Goal: Browse casually

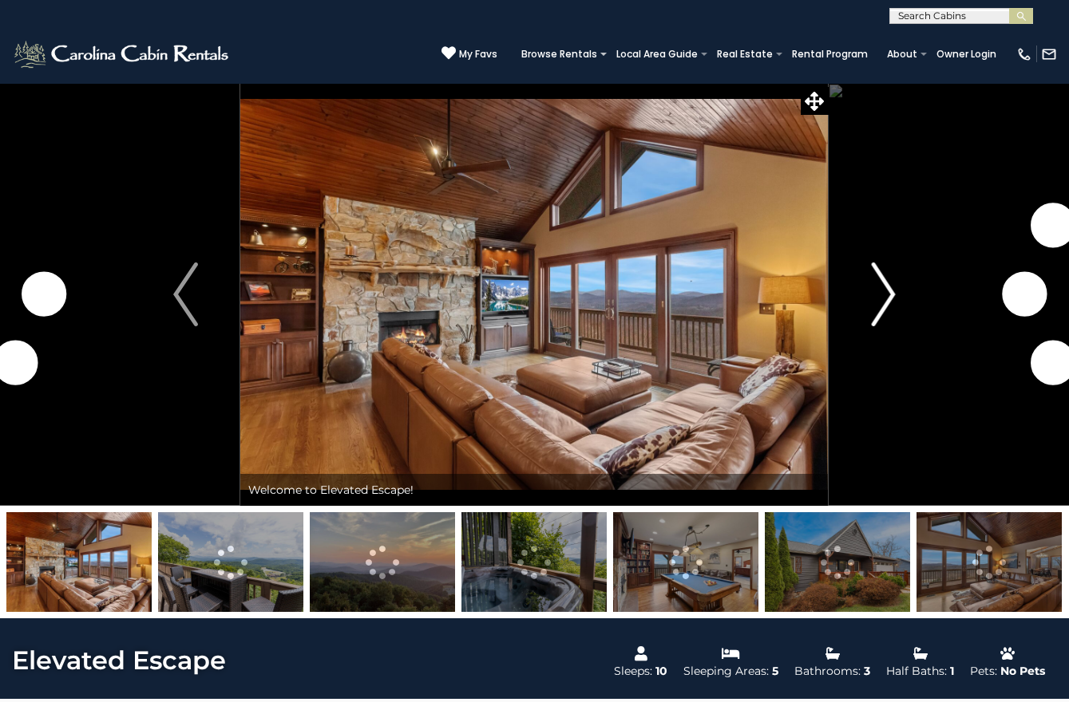
click at [884, 291] on img "Next" at bounding box center [883, 295] width 24 height 64
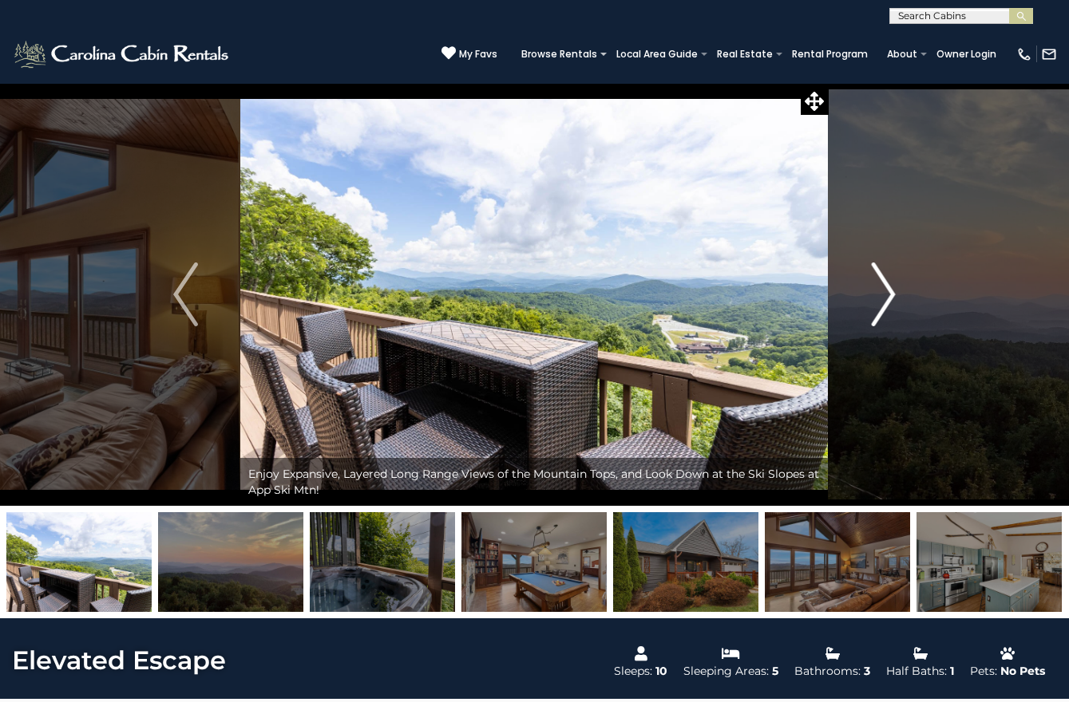
click at [884, 291] on img "Next" at bounding box center [883, 295] width 24 height 64
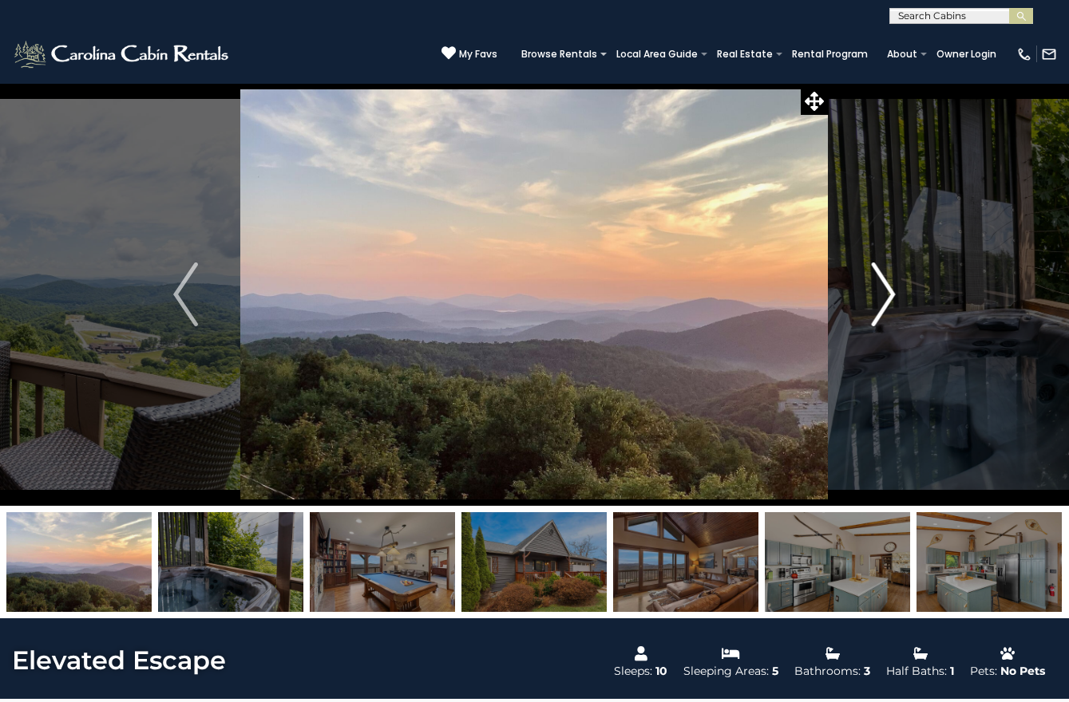
click at [884, 291] on img "Next" at bounding box center [883, 295] width 24 height 64
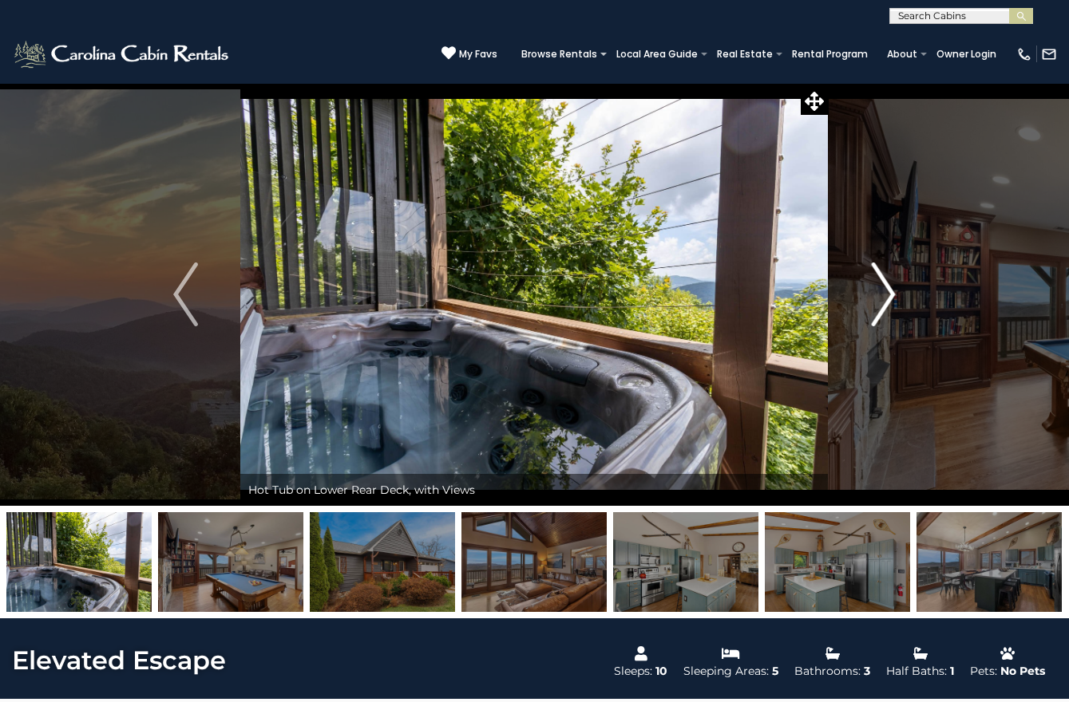
click at [884, 291] on img "Next" at bounding box center [883, 295] width 24 height 64
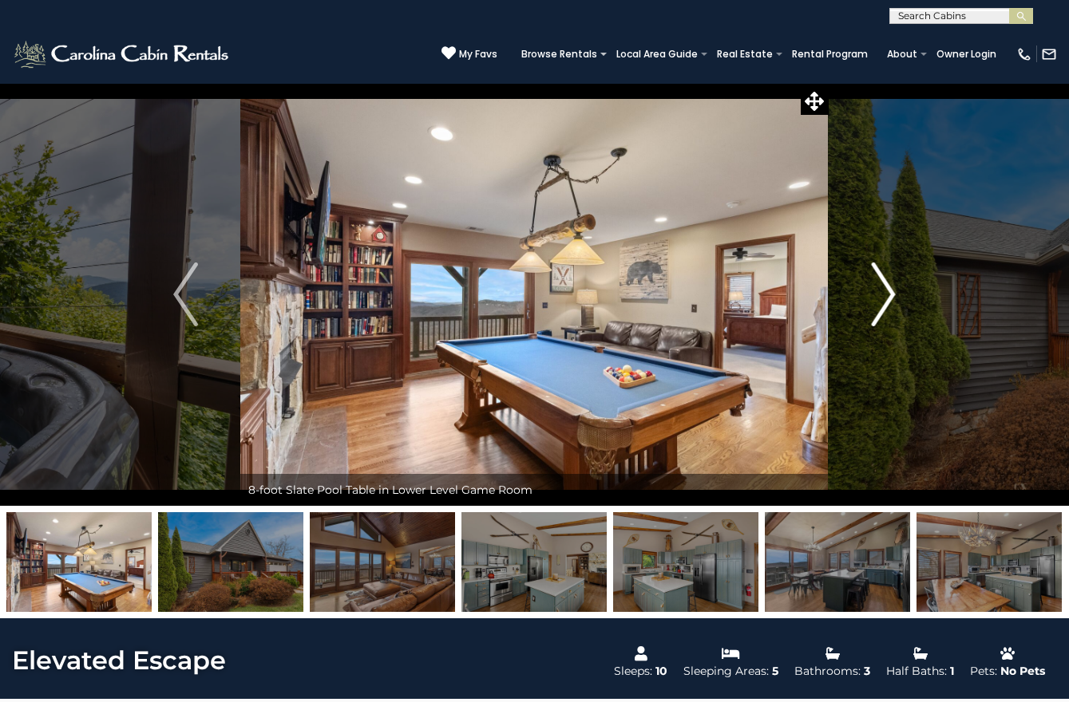
click at [828, 83] on button "Next" at bounding box center [883, 294] width 110 height 423
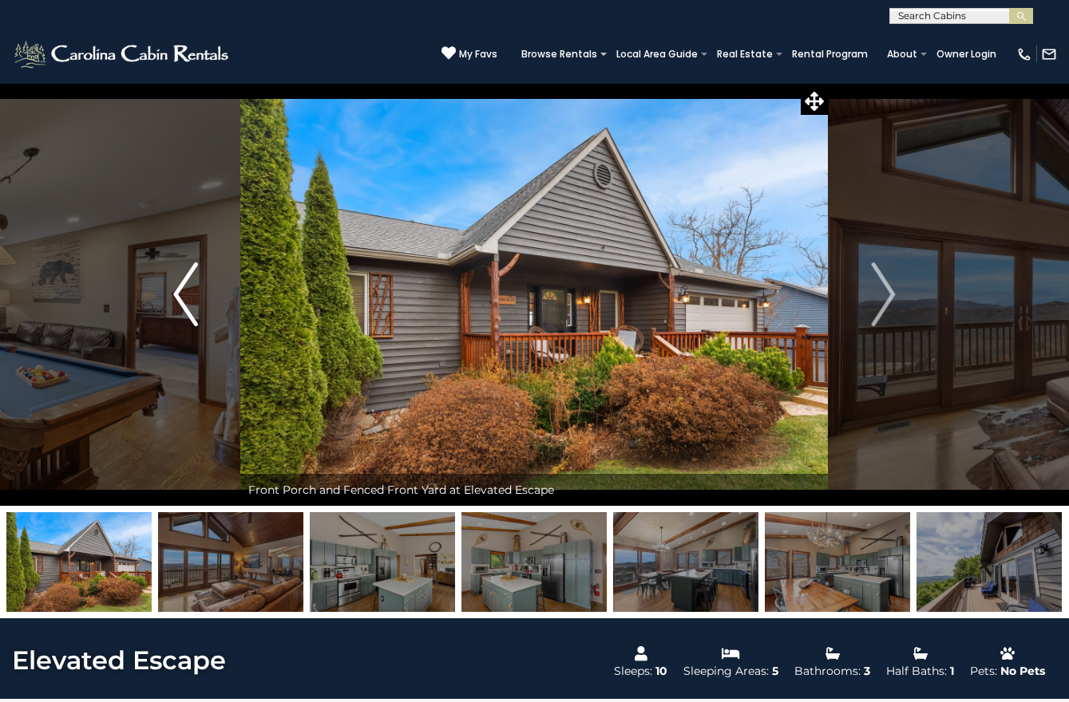
click at [196, 318] on img "Previous" at bounding box center [185, 295] width 24 height 64
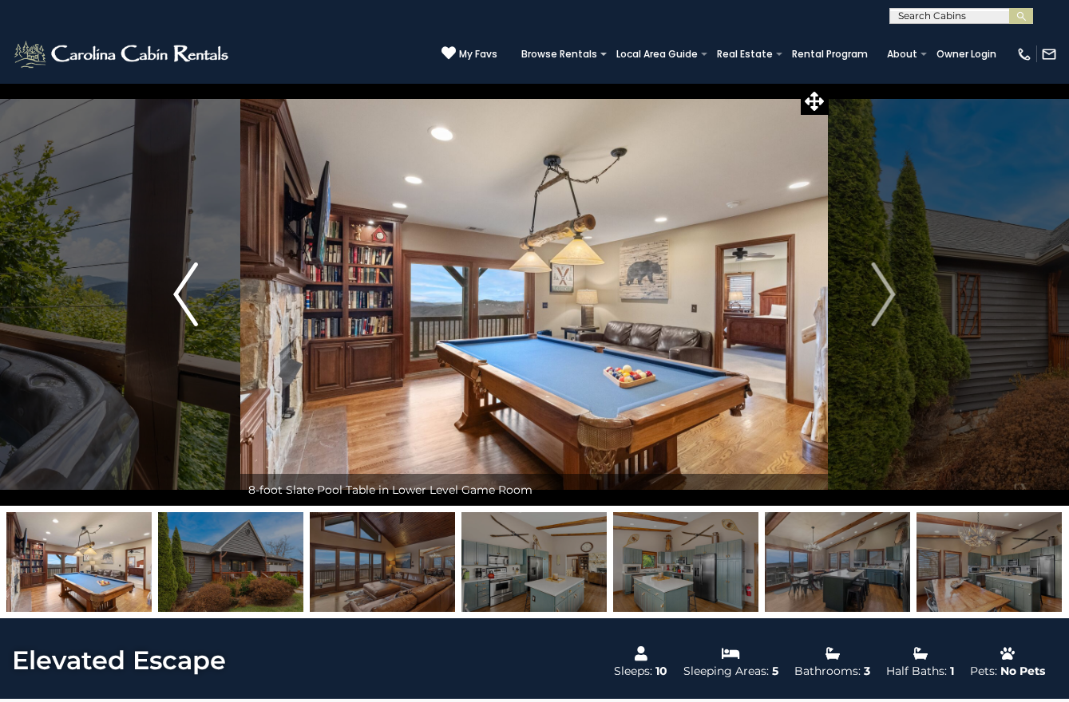
click at [189, 296] on img "Previous" at bounding box center [185, 295] width 24 height 64
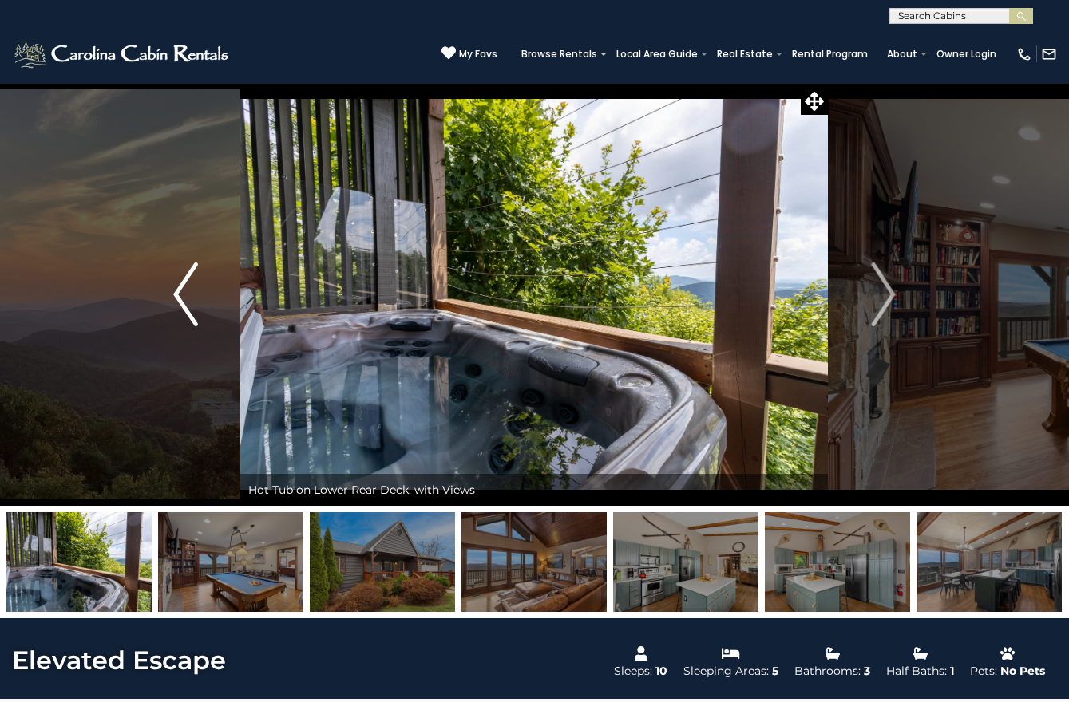
click at [184, 296] on img "Previous" at bounding box center [185, 295] width 24 height 64
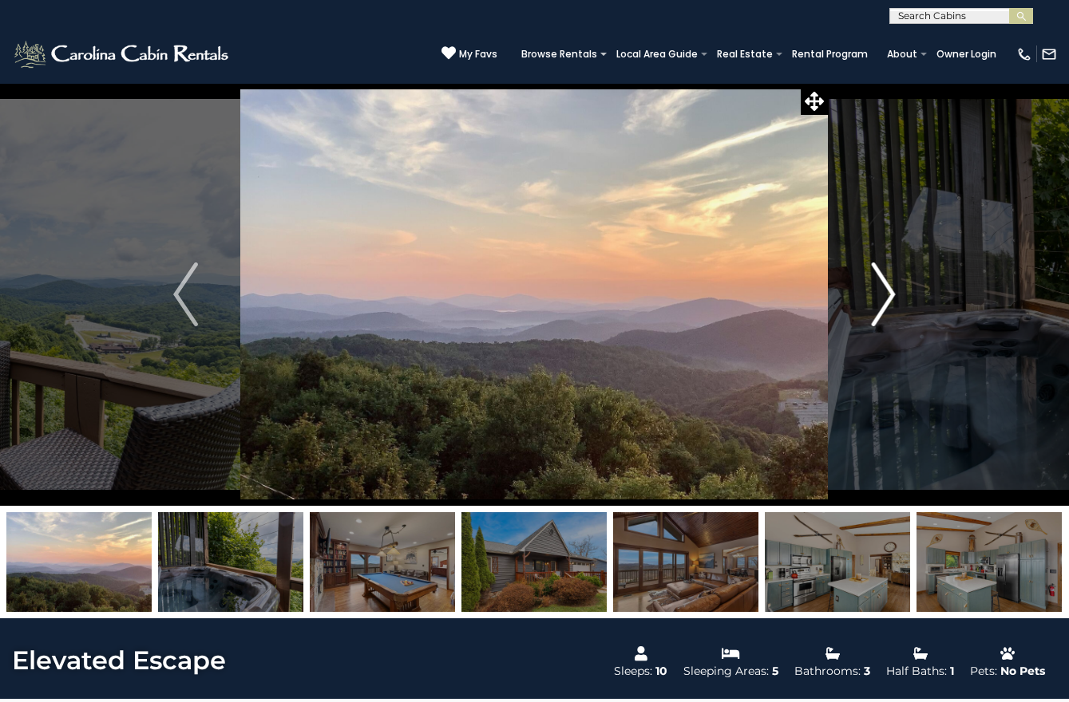
click at [889, 296] on img "Next" at bounding box center [883, 295] width 24 height 64
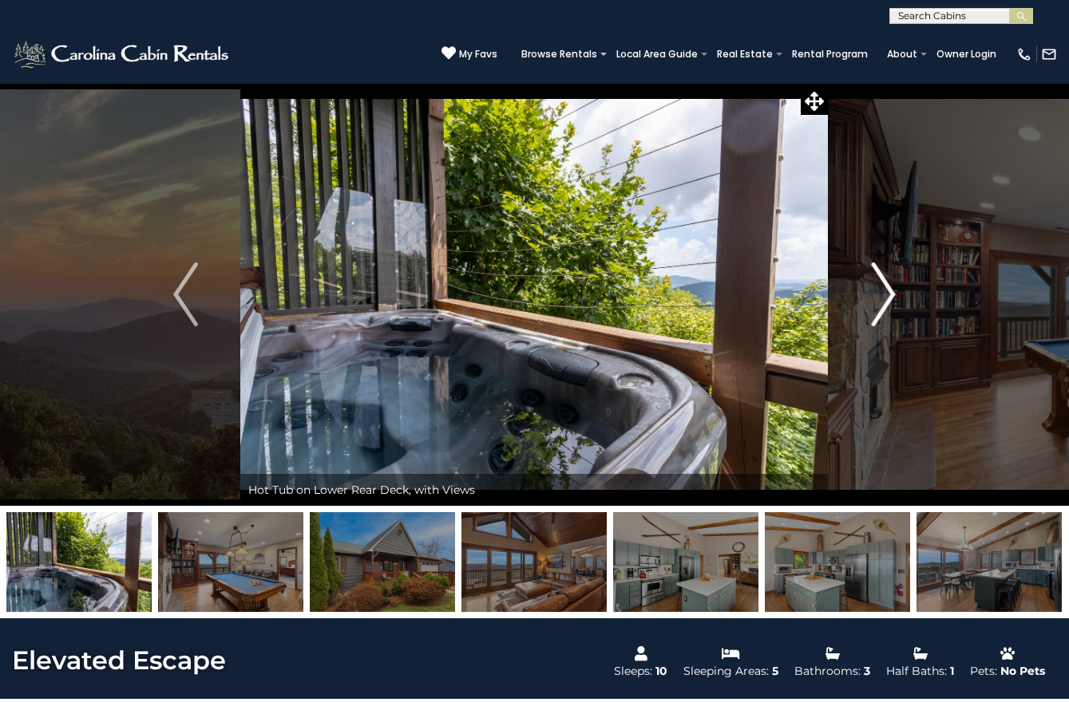
click at [889, 296] on img "Next" at bounding box center [883, 295] width 24 height 64
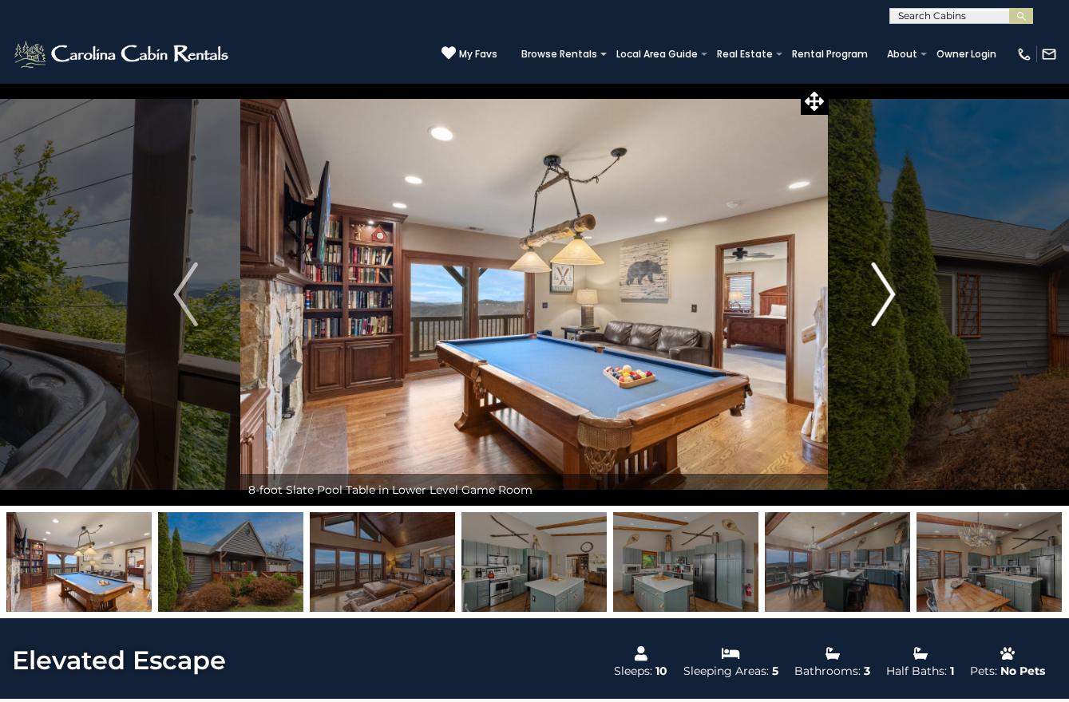
click at [889, 296] on img "Next" at bounding box center [883, 295] width 24 height 64
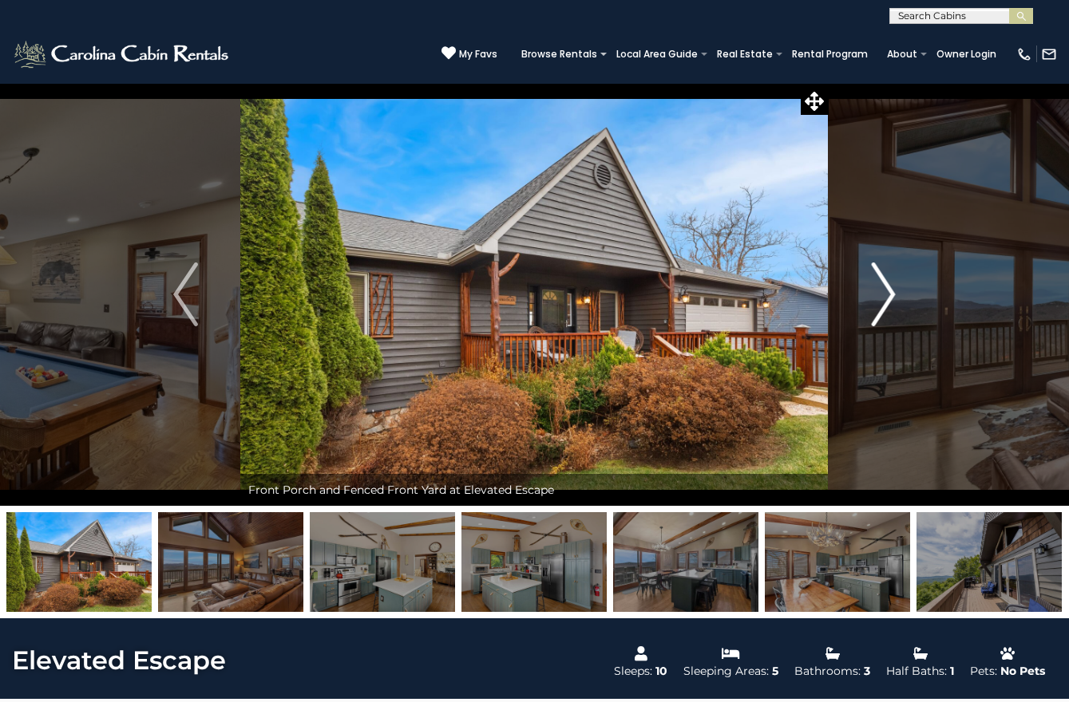
click at [889, 296] on img "Next" at bounding box center [883, 295] width 24 height 64
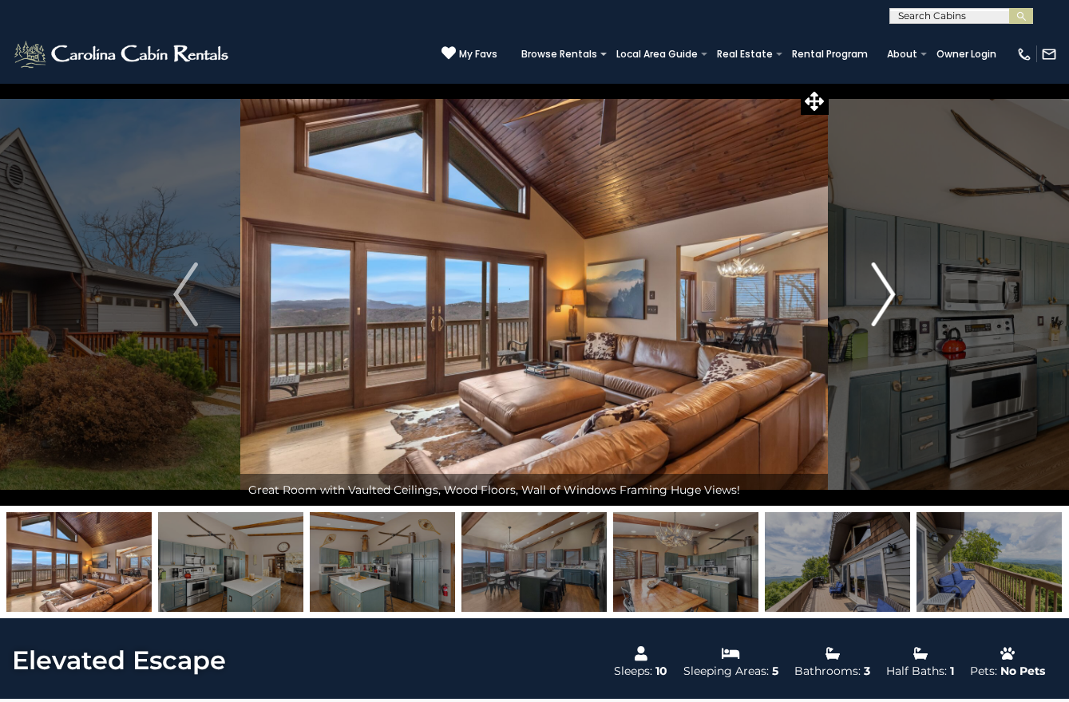
click at [889, 296] on img "Next" at bounding box center [883, 295] width 24 height 64
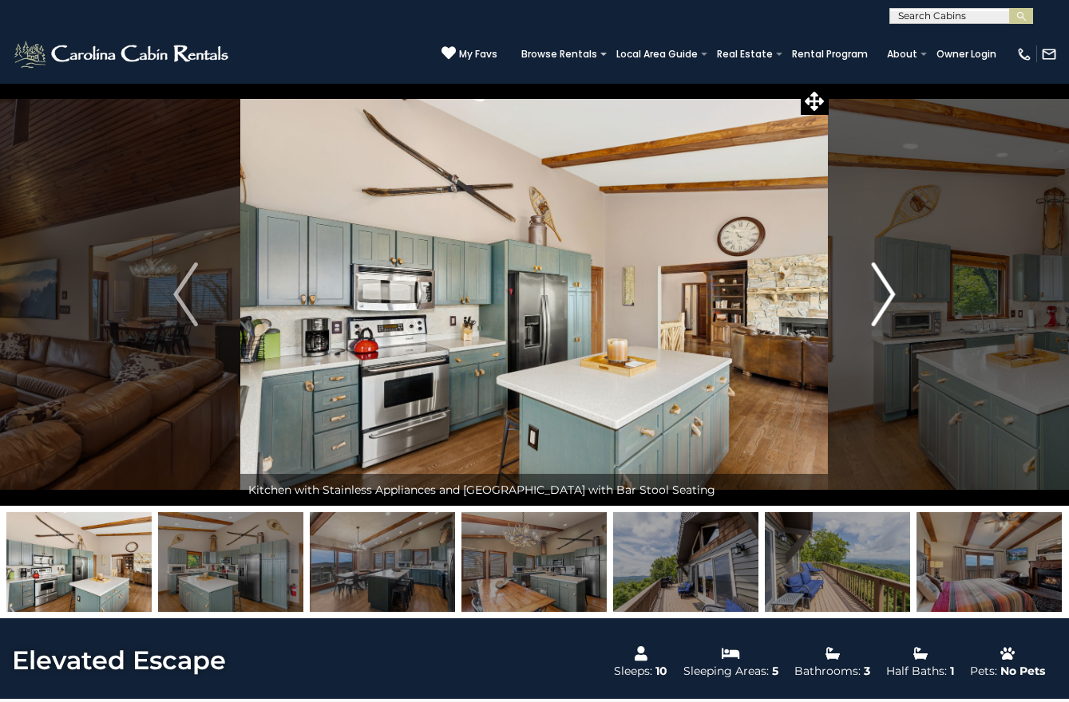
click at [889, 296] on img "Next" at bounding box center [883, 295] width 24 height 64
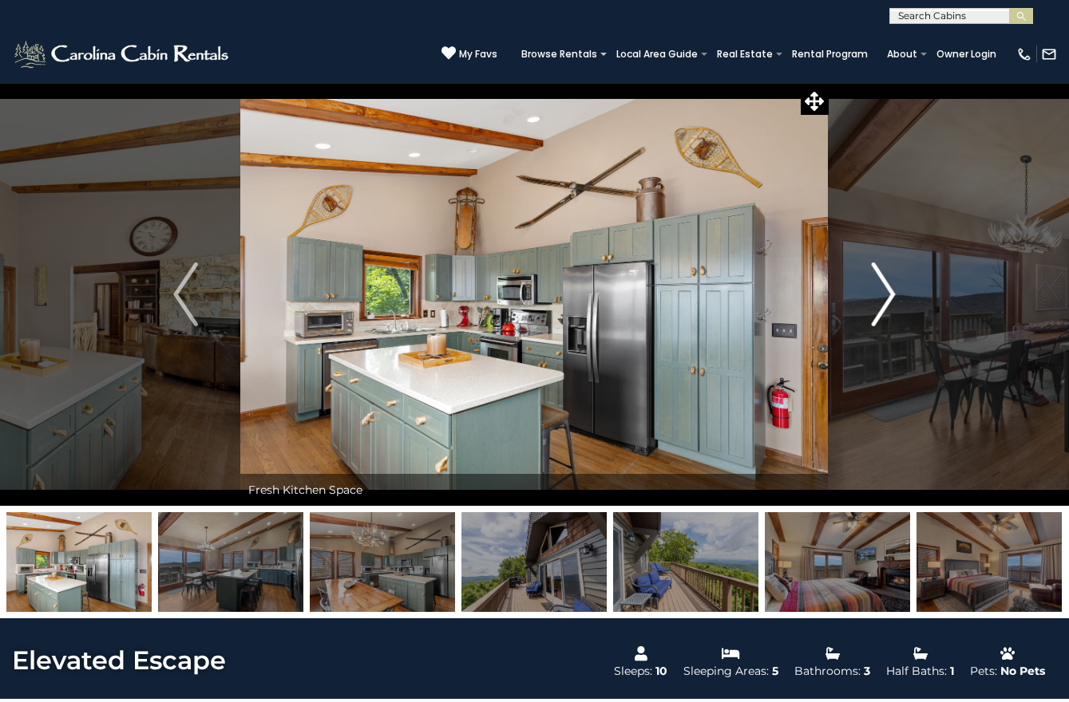
click at [889, 296] on img "Next" at bounding box center [883, 295] width 24 height 64
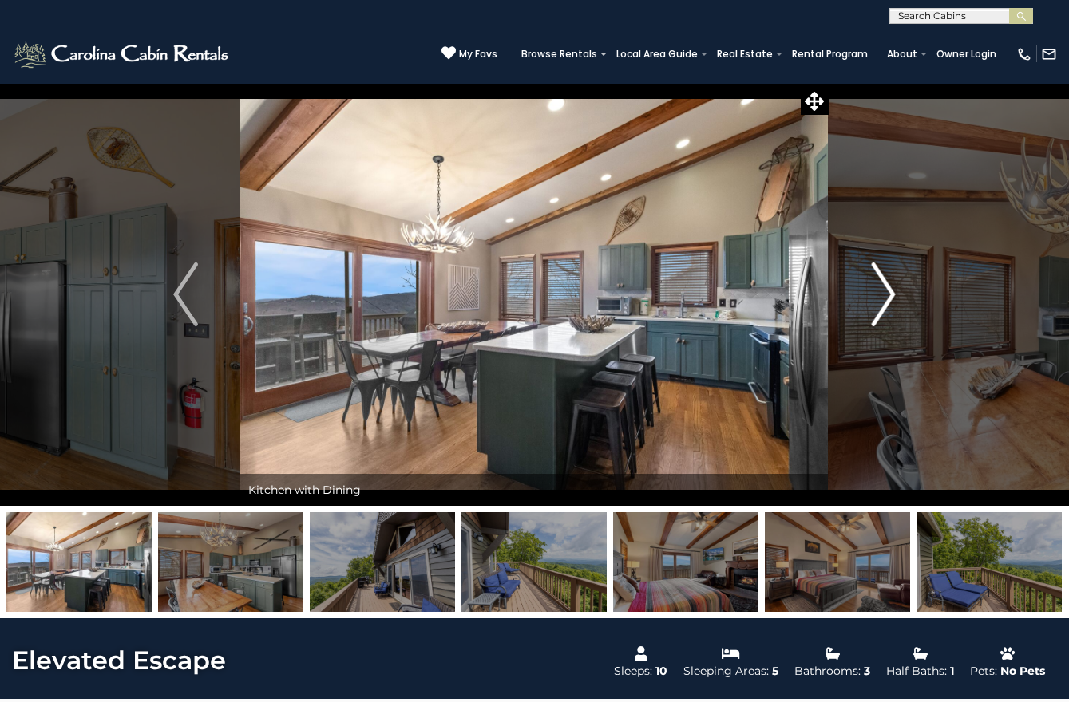
click at [889, 296] on img "Next" at bounding box center [883, 295] width 24 height 64
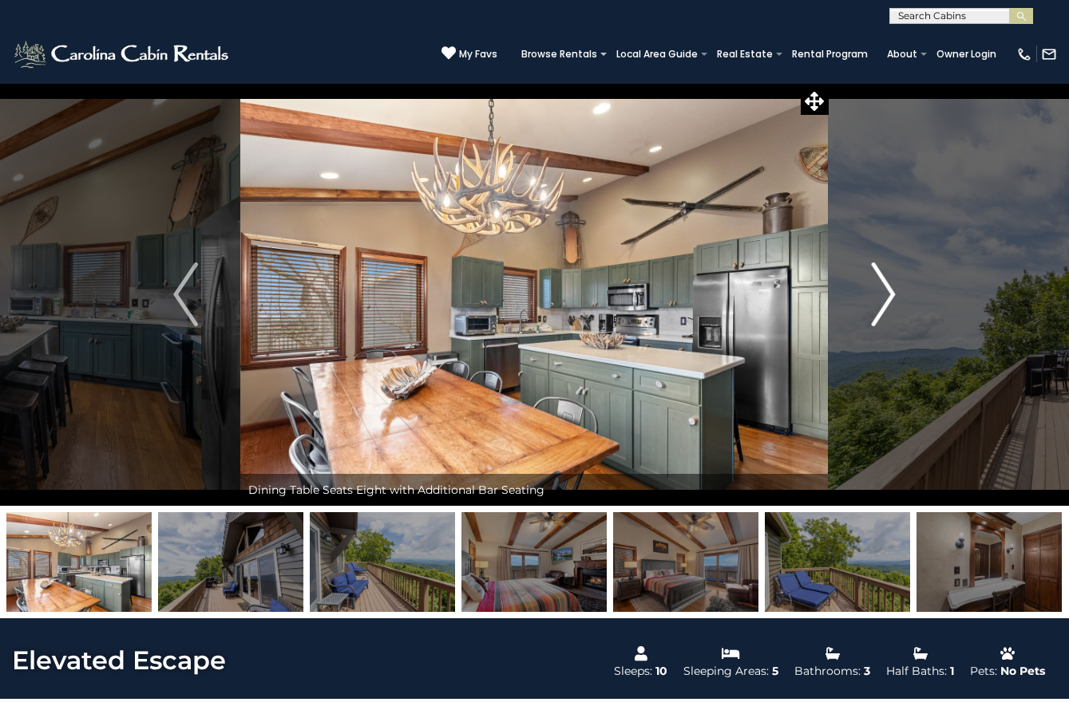
click at [889, 296] on img "Next" at bounding box center [883, 295] width 24 height 64
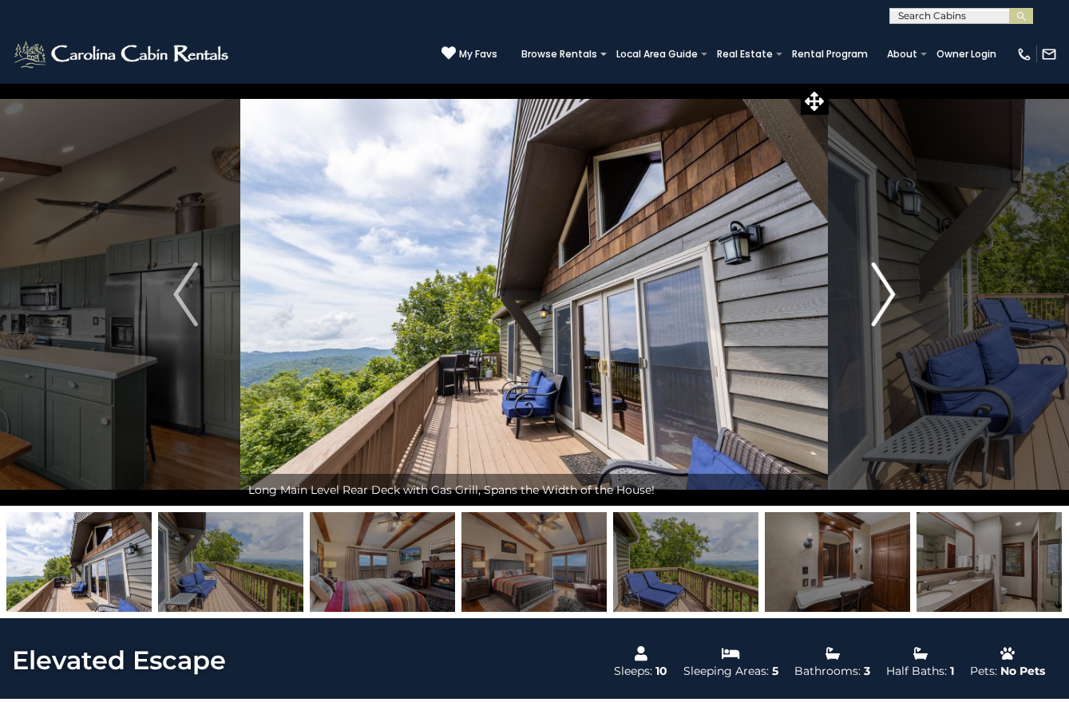
click at [889, 296] on img "Next" at bounding box center [883, 295] width 24 height 64
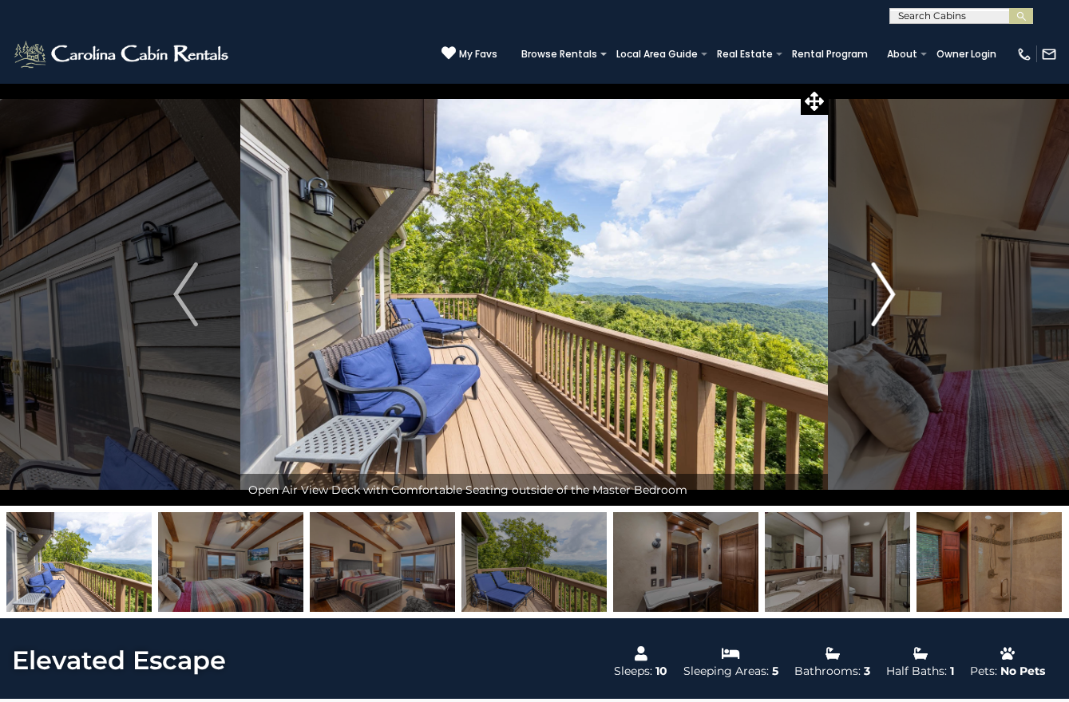
click at [889, 296] on img "Next" at bounding box center [883, 295] width 24 height 64
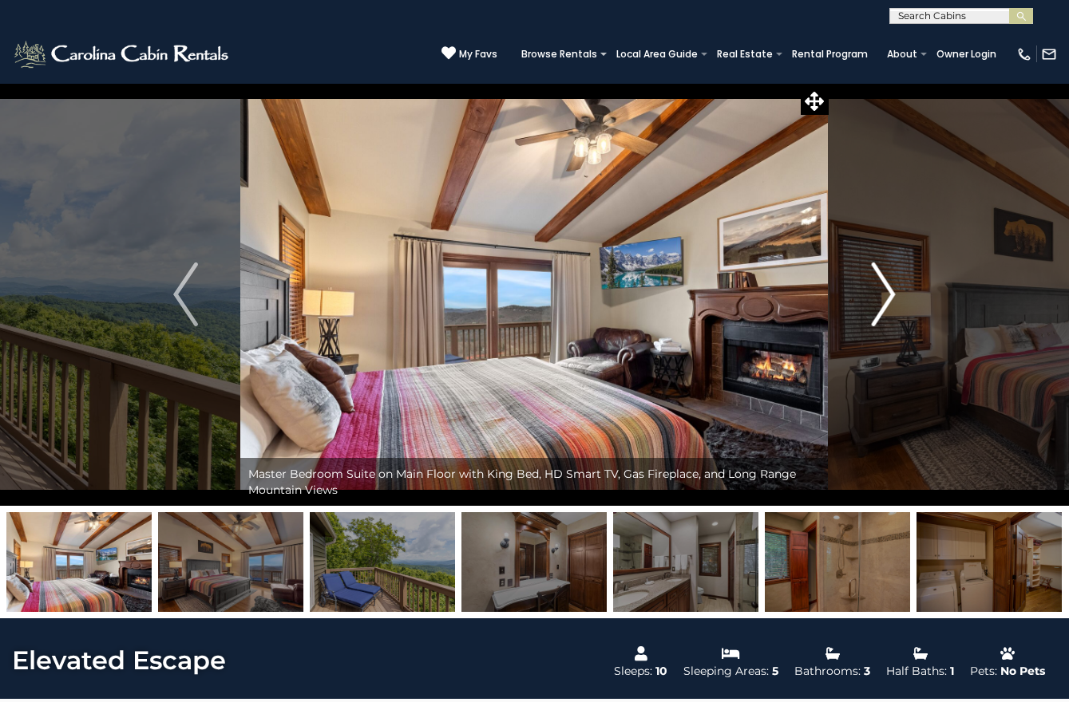
click at [889, 296] on img "Next" at bounding box center [883, 295] width 24 height 64
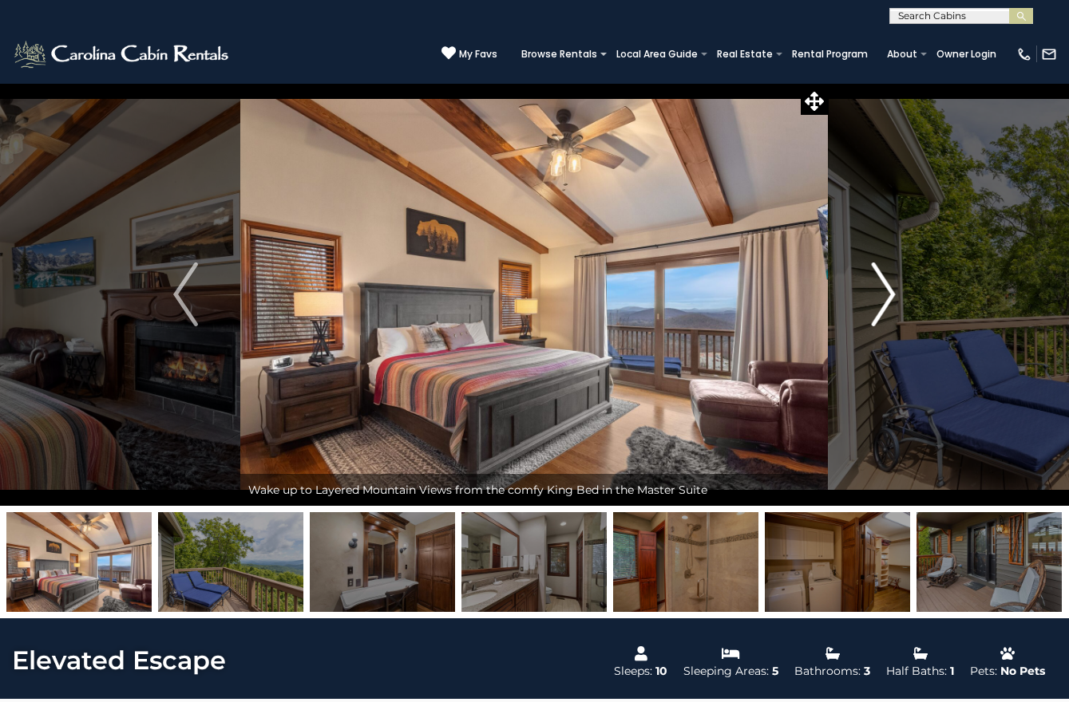
click at [889, 296] on img "Next" at bounding box center [883, 295] width 24 height 64
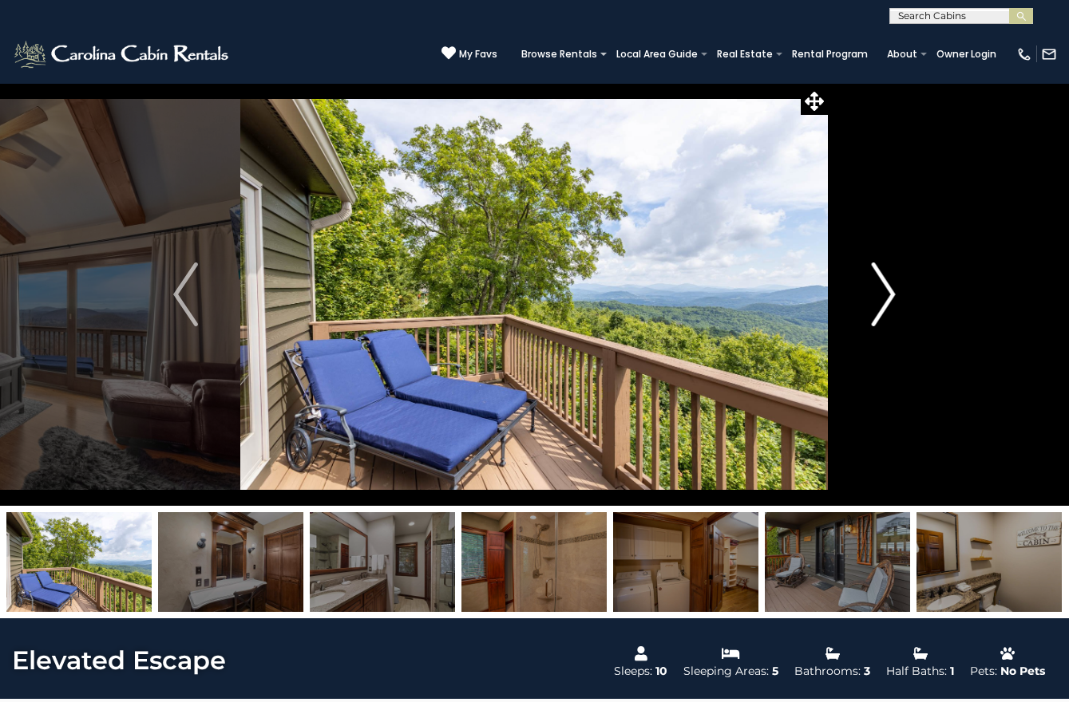
click at [889, 296] on img "Next" at bounding box center [883, 295] width 24 height 64
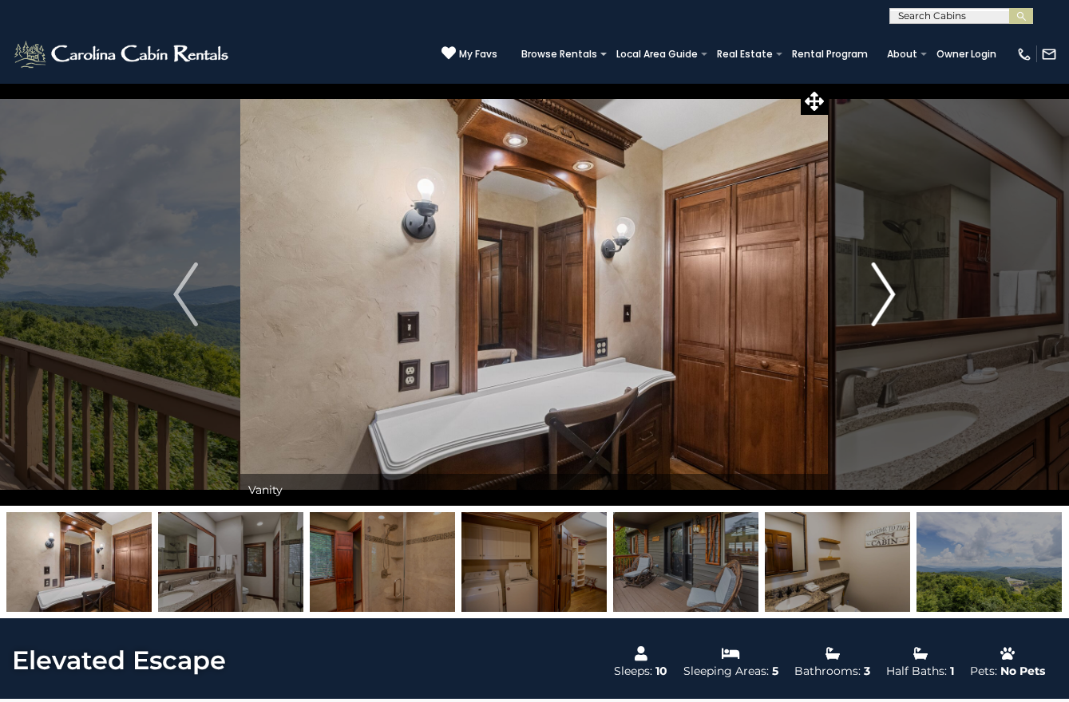
click at [889, 296] on img "Next" at bounding box center [883, 295] width 24 height 64
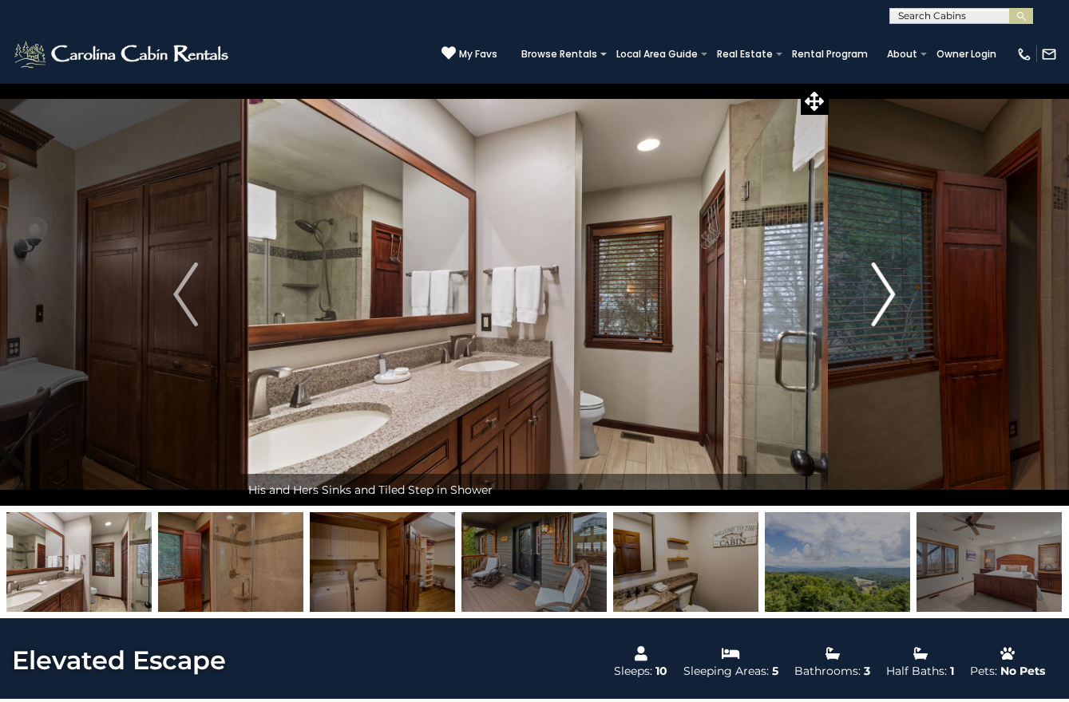
click at [889, 296] on img "Next" at bounding box center [883, 295] width 24 height 64
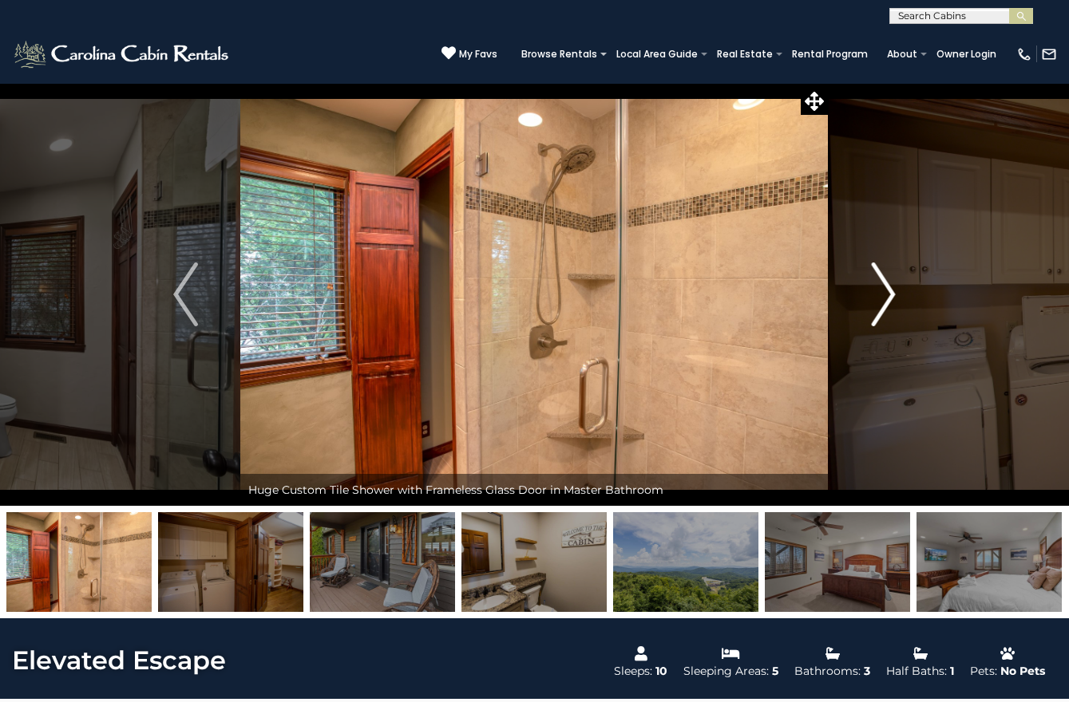
click at [889, 296] on img "Next" at bounding box center [883, 295] width 24 height 64
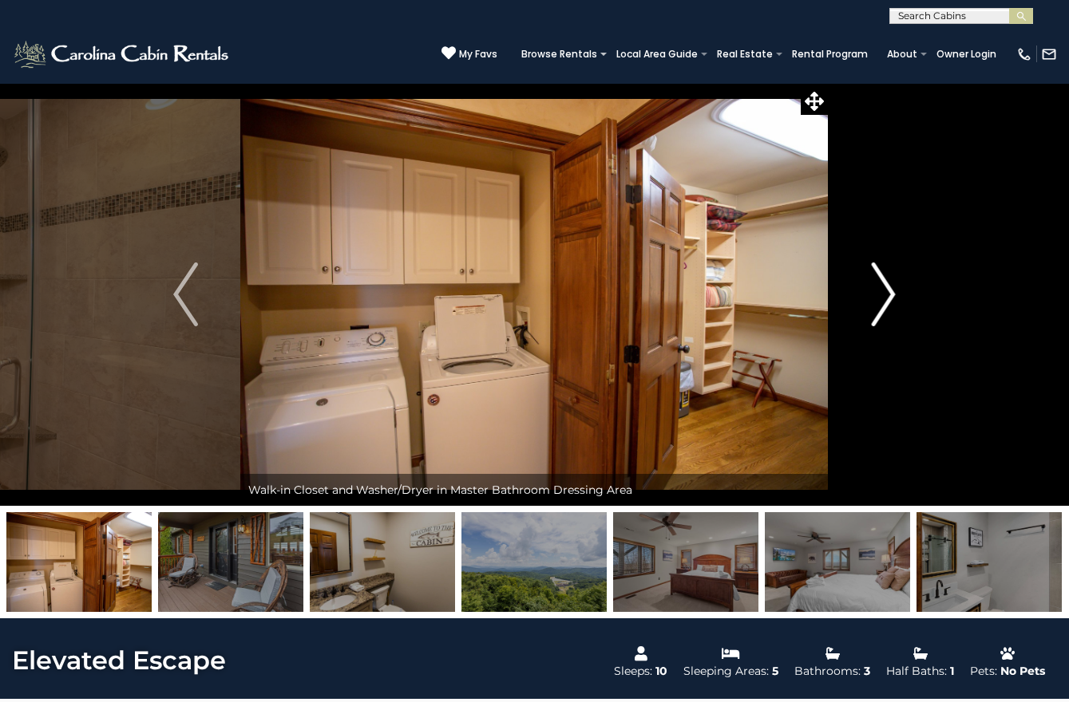
click at [889, 296] on img "Next" at bounding box center [883, 295] width 24 height 64
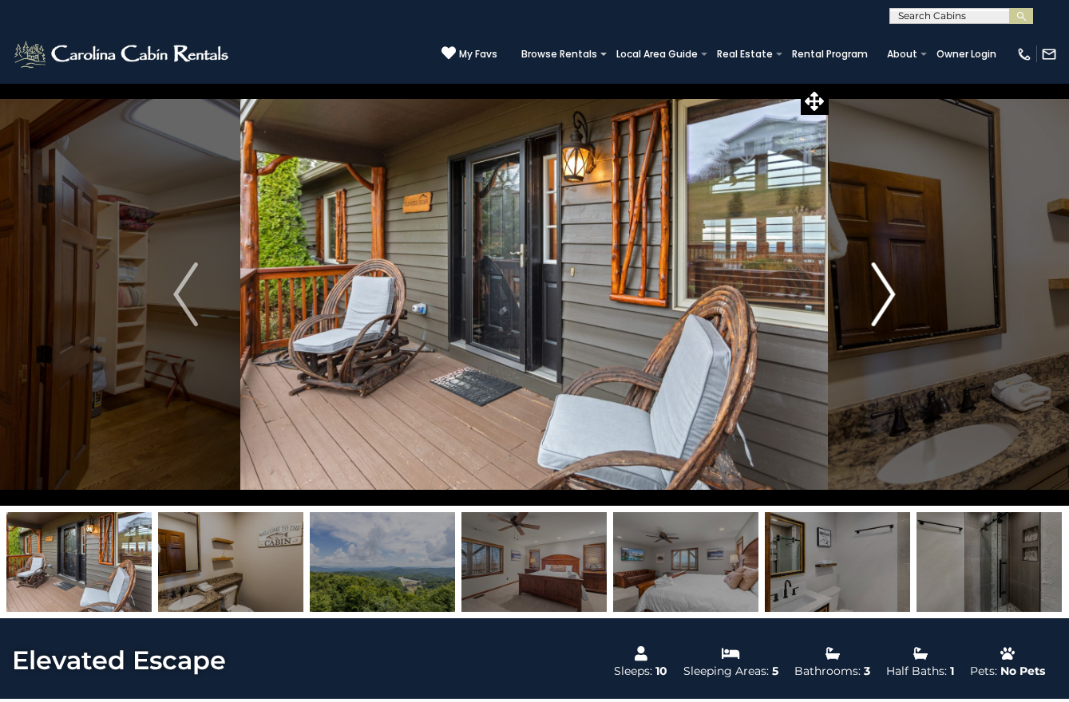
click at [889, 296] on img "Next" at bounding box center [883, 295] width 24 height 64
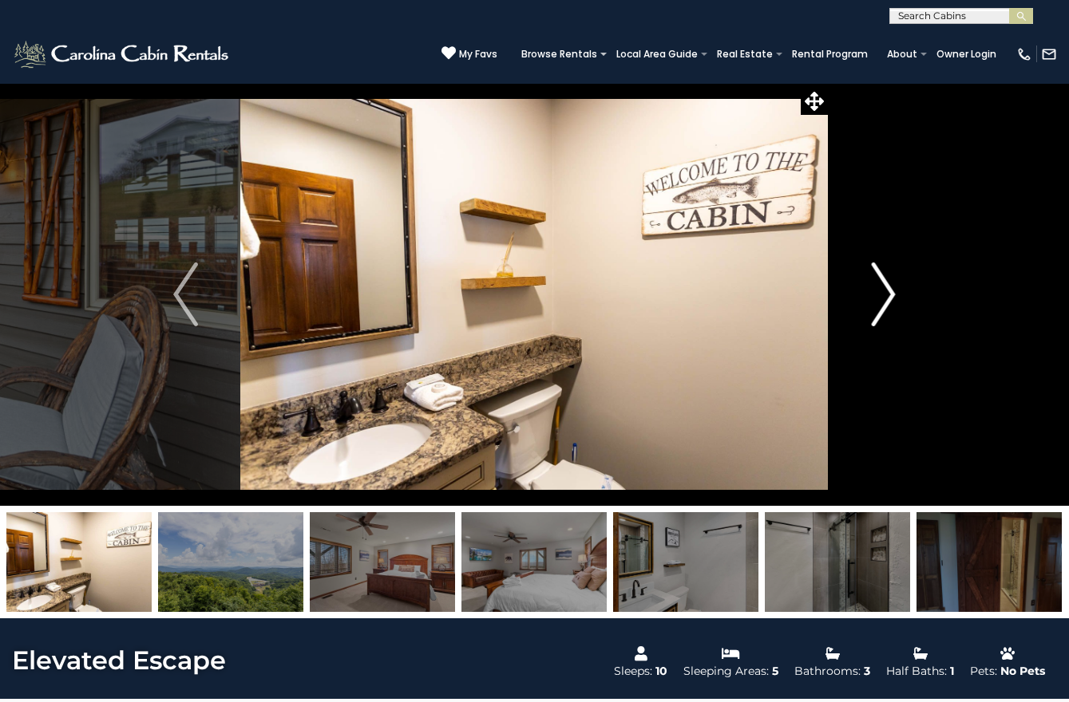
click at [889, 296] on img "Next" at bounding box center [883, 295] width 24 height 64
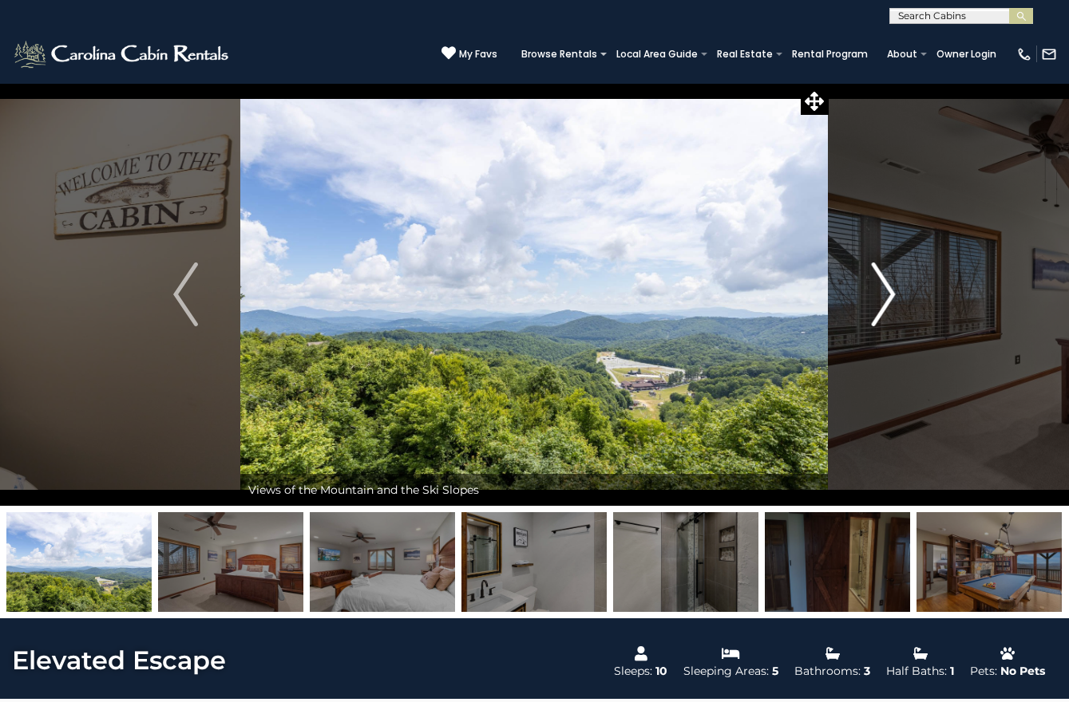
click at [889, 296] on img "Next" at bounding box center [883, 295] width 24 height 64
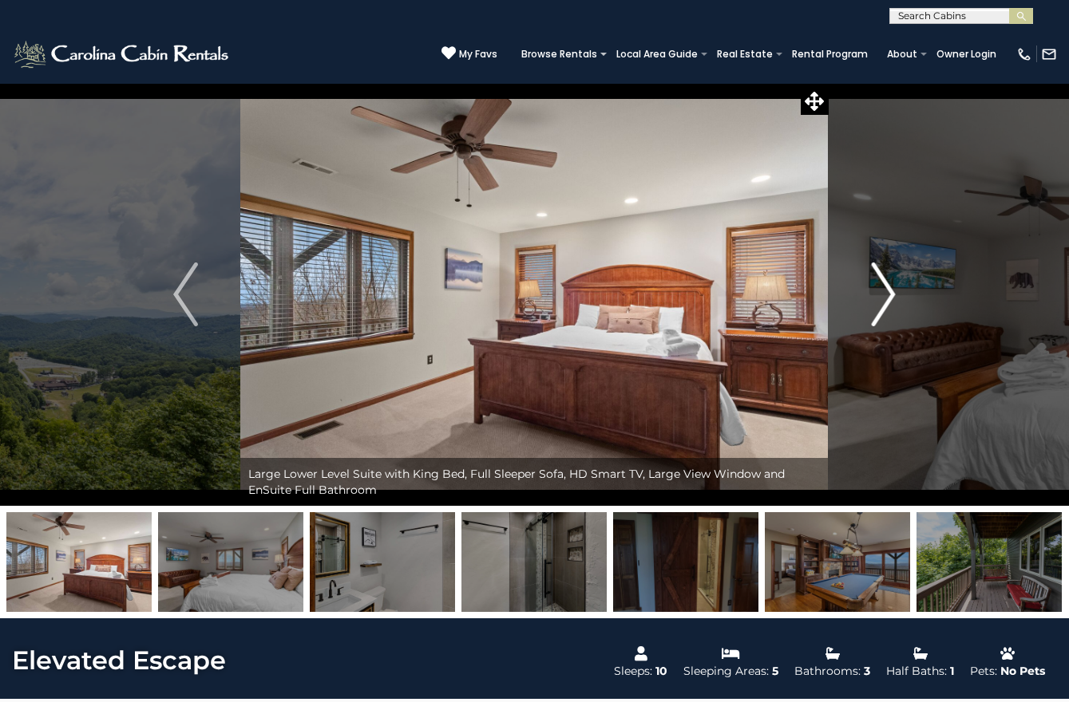
click at [889, 296] on img "Next" at bounding box center [883, 295] width 24 height 64
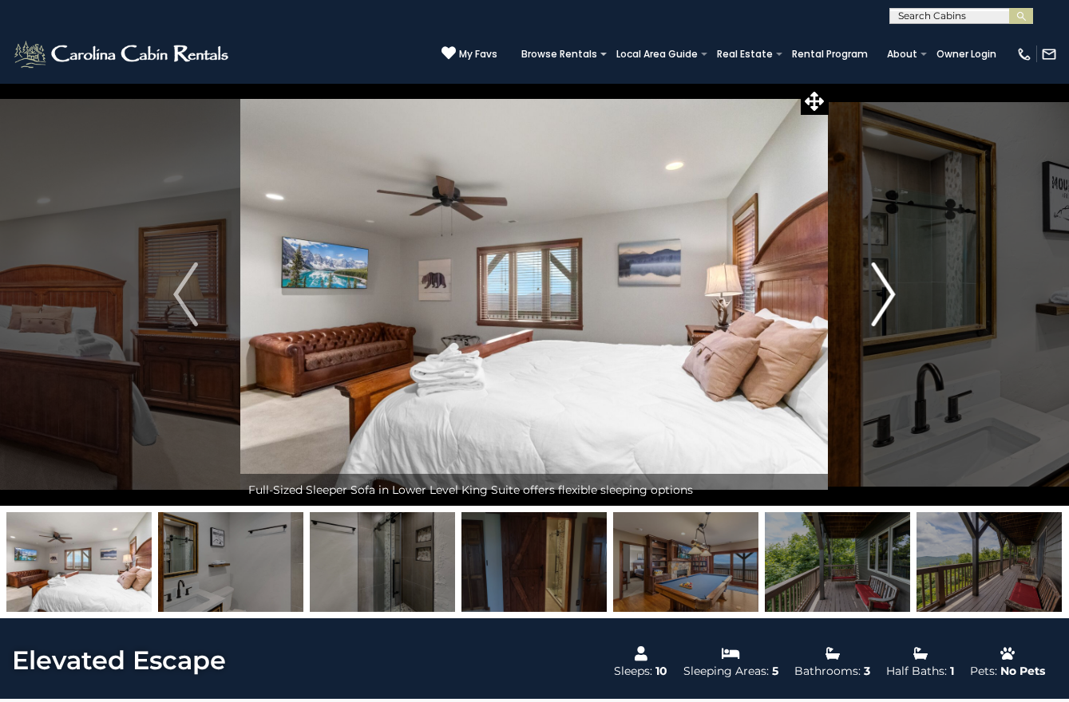
click at [889, 296] on img "Next" at bounding box center [883, 295] width 24 height 64
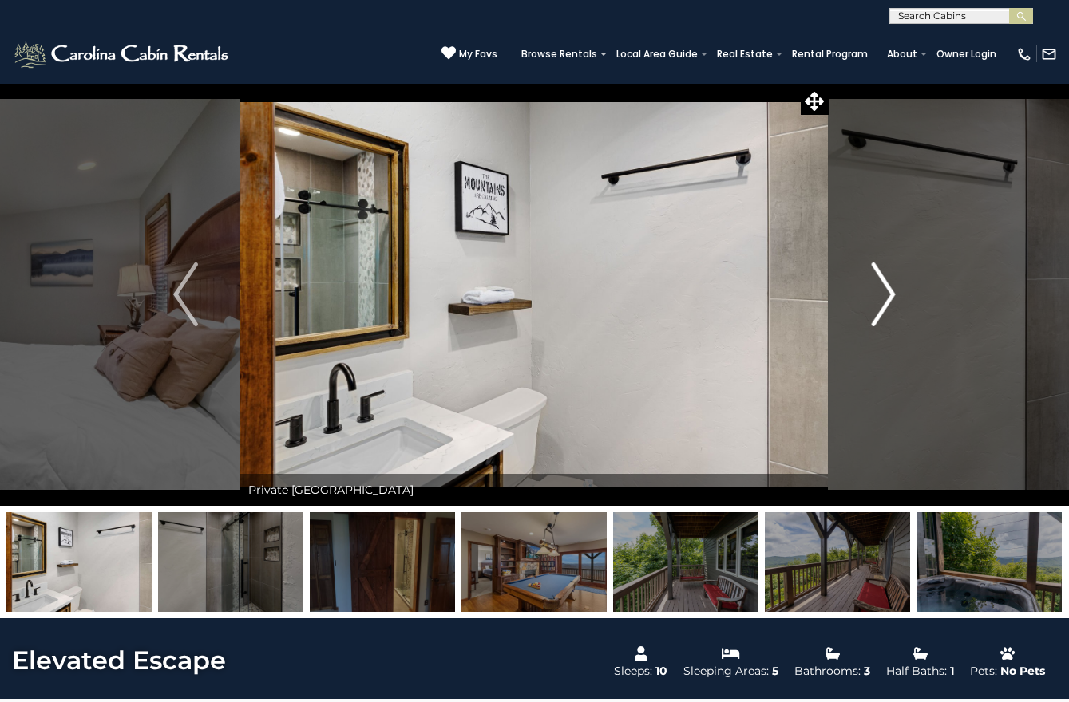
click at [889, 296] on img "Next" at bounding box center [883, 295] width 24 height 64
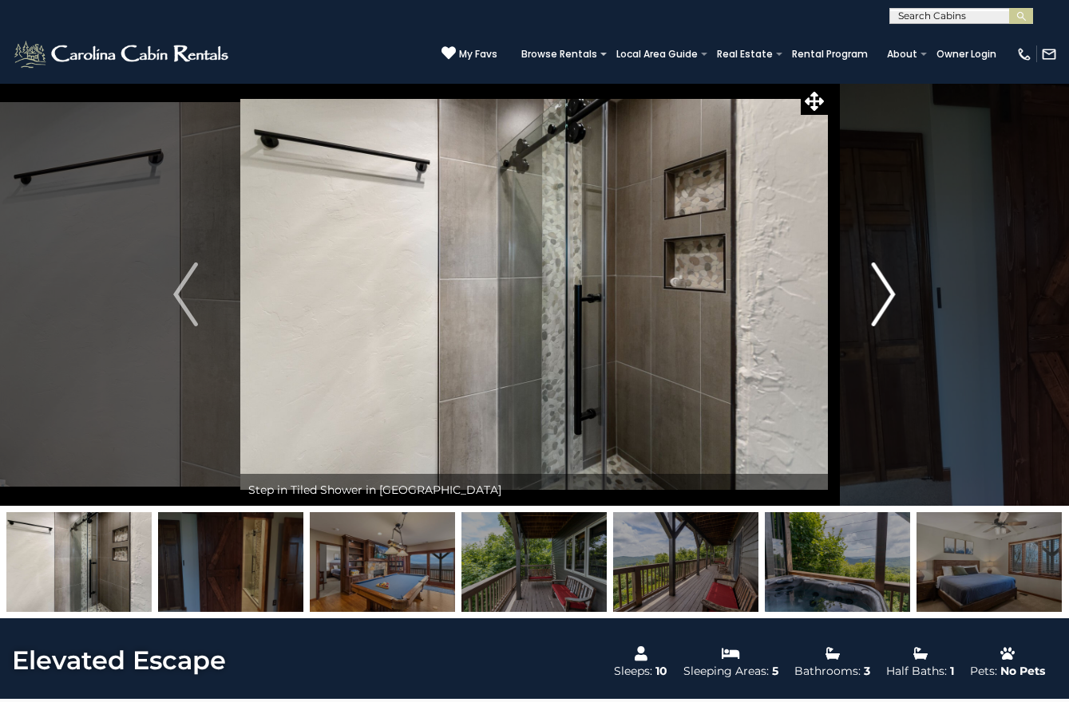
click at [889, 296] on img "Next" at bounding box center [883, 295] width 24 height 64
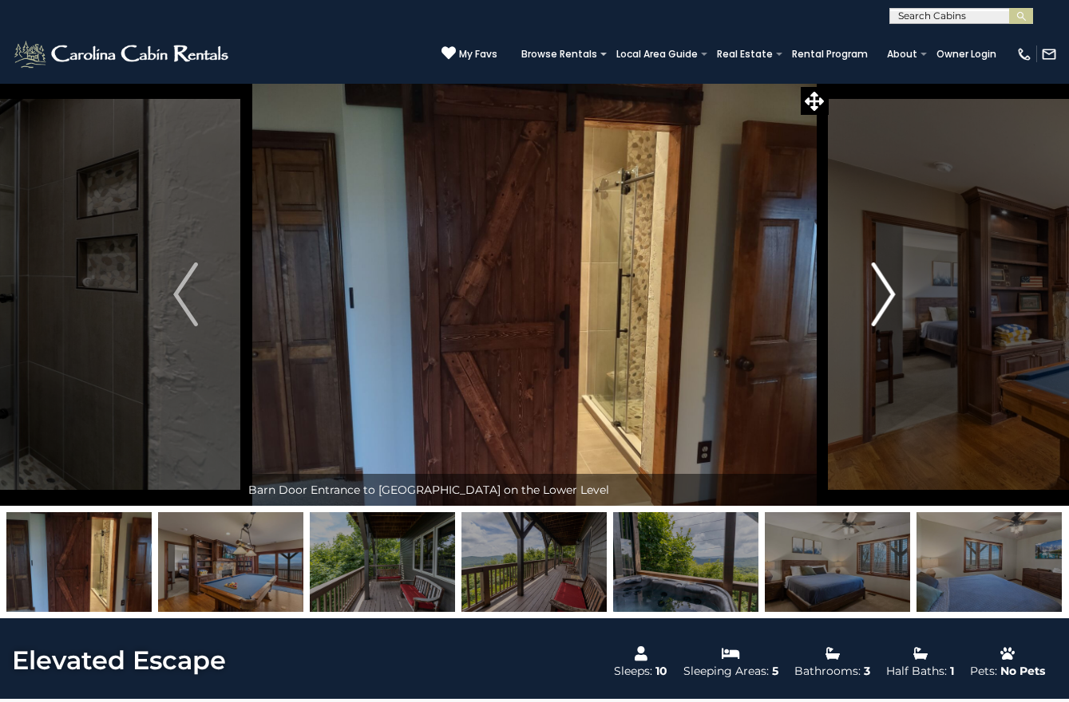
click at [889, 296] on img "Next" at bounding box center [883, 295] width 24 height 64
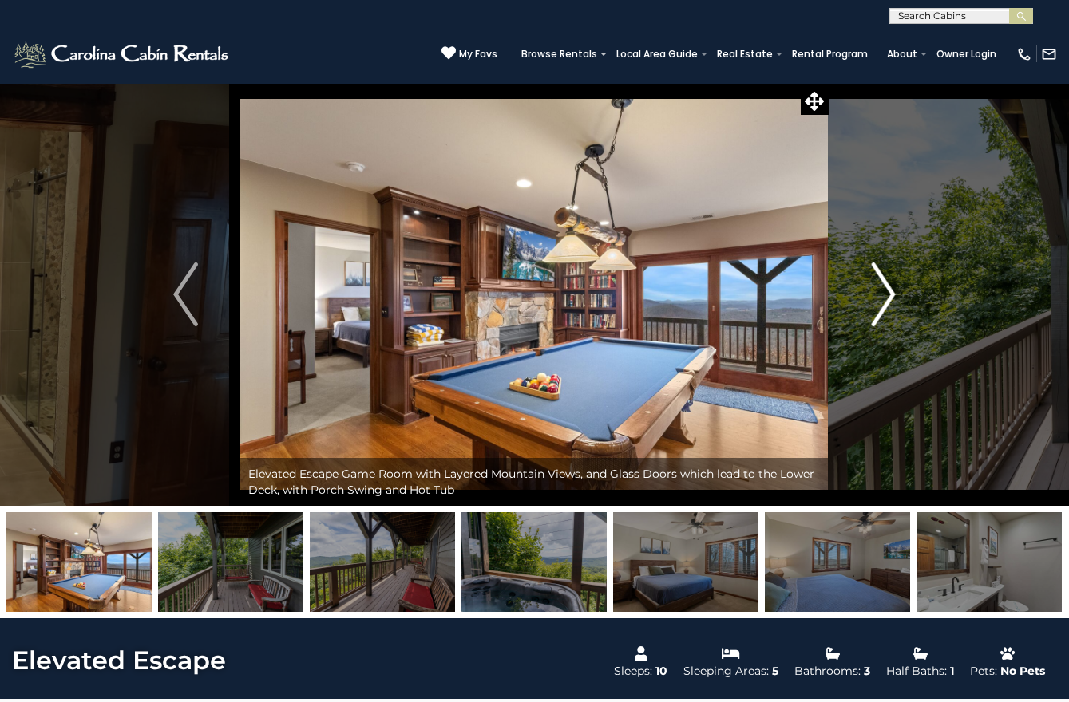
click at [889, 296] on img "Next" at bounding box center [883, 295] width 24 height 64
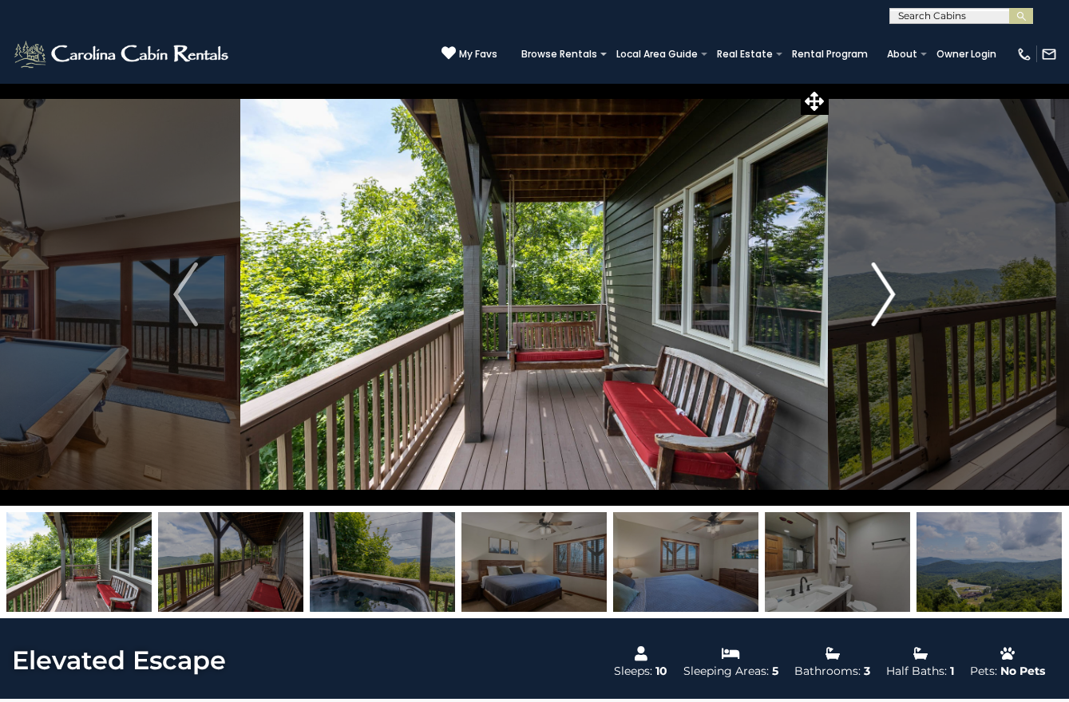
click at [889, 296] on img "Next" at bounding box center [883, 295] width 24 height 64
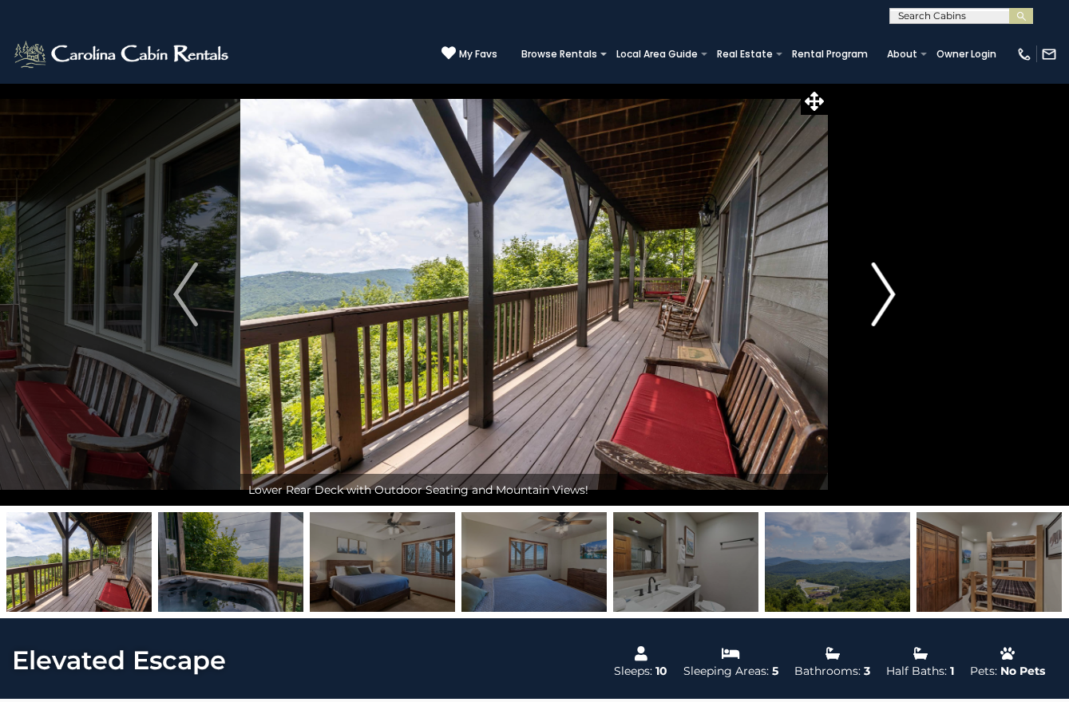
click at [889, 296] on img "Next" at bounding box center [883, 295] width 24 height 64
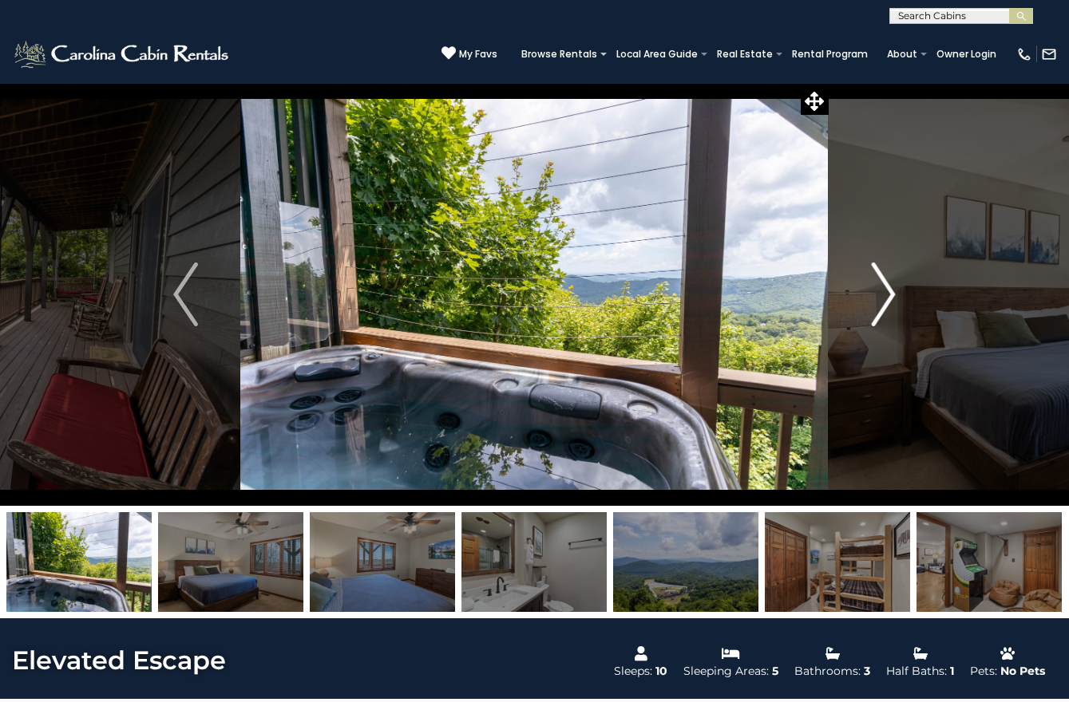
click at [889, 296] on img "Next" at bounding box center [883, 295] width 24 height 64
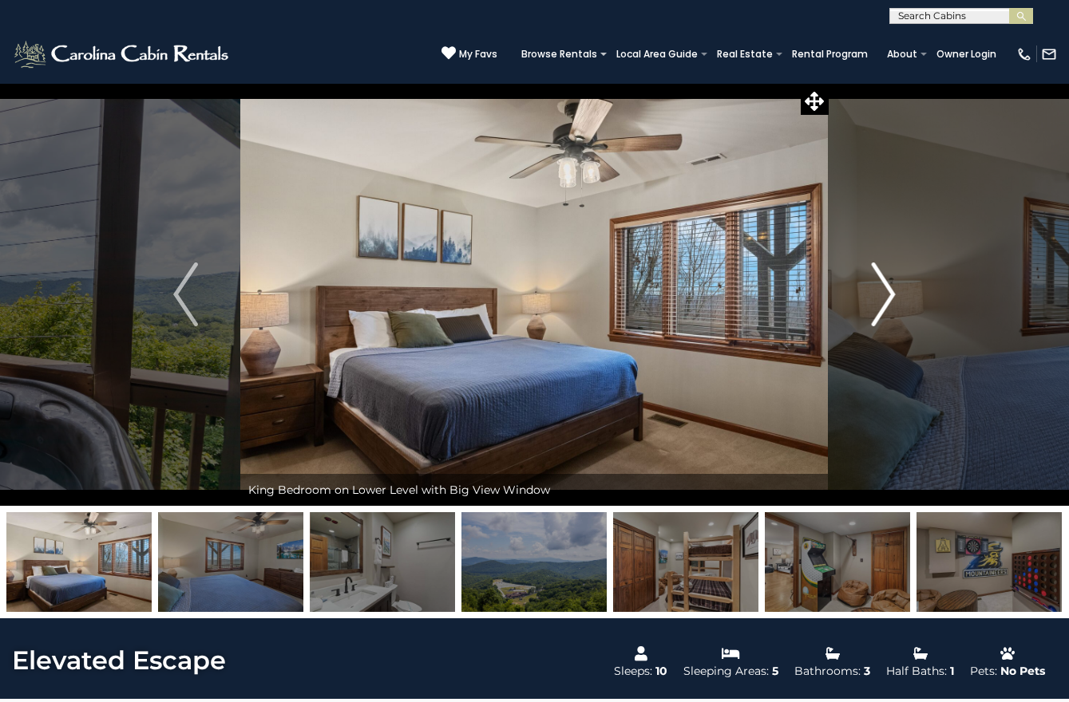
click at [889, 296] on img "Next" at bounding box center [883, 295] width 24 height 64
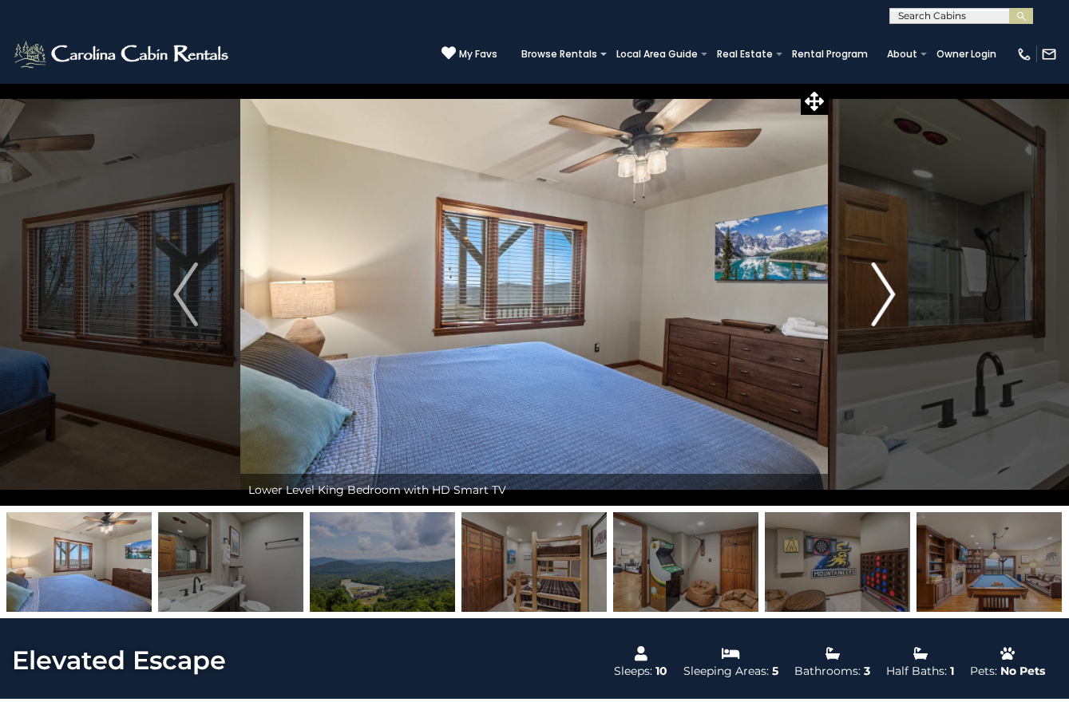
click at [889, 296] on img "Next" at bounding box center [883, 295] width 24 height 64
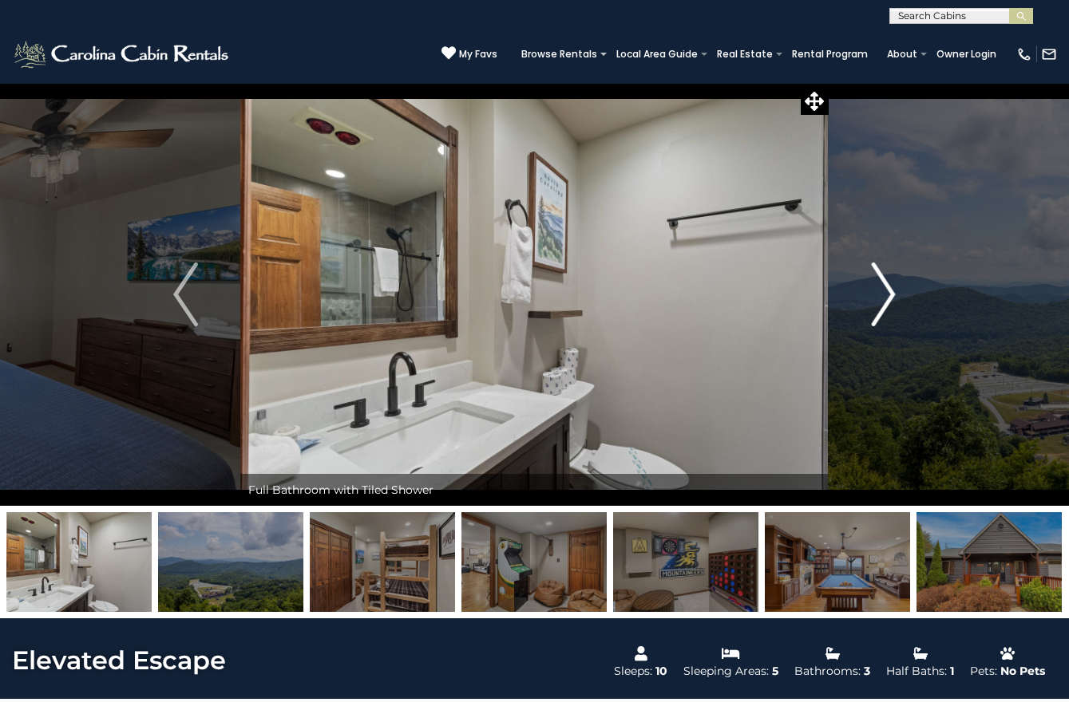
click at [889, 296] on img "Next" at bounding box center [883, 295] width 24 height 64
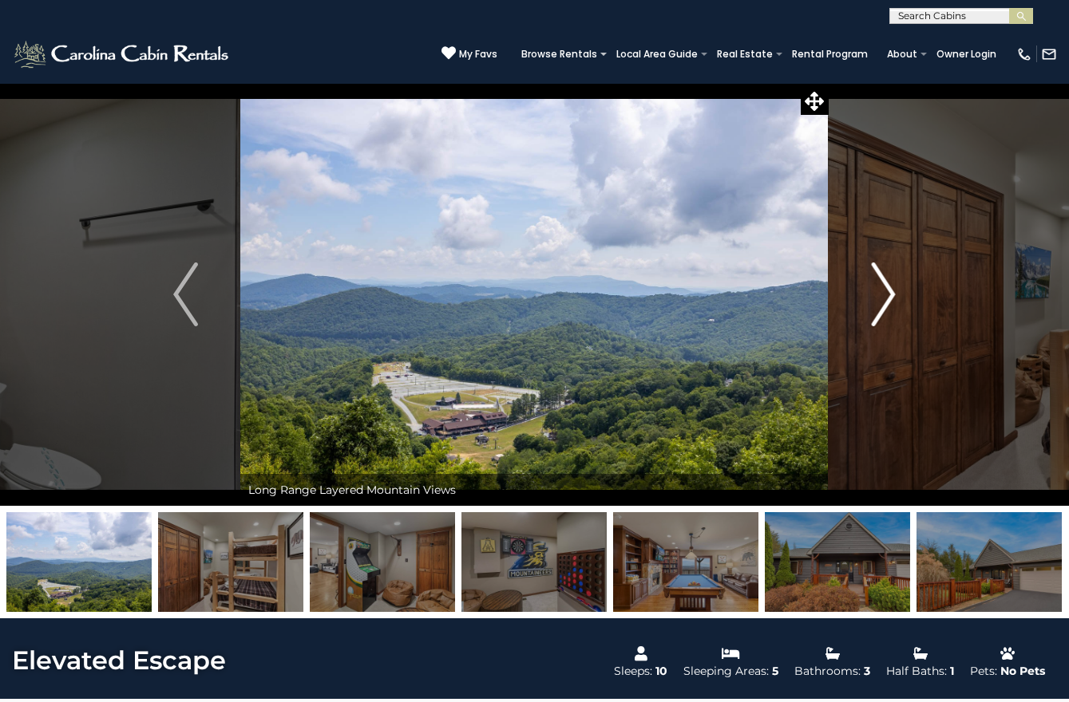
click at [889, 296] on img "Next" at bounding box center [883, 295] width 24 height 64
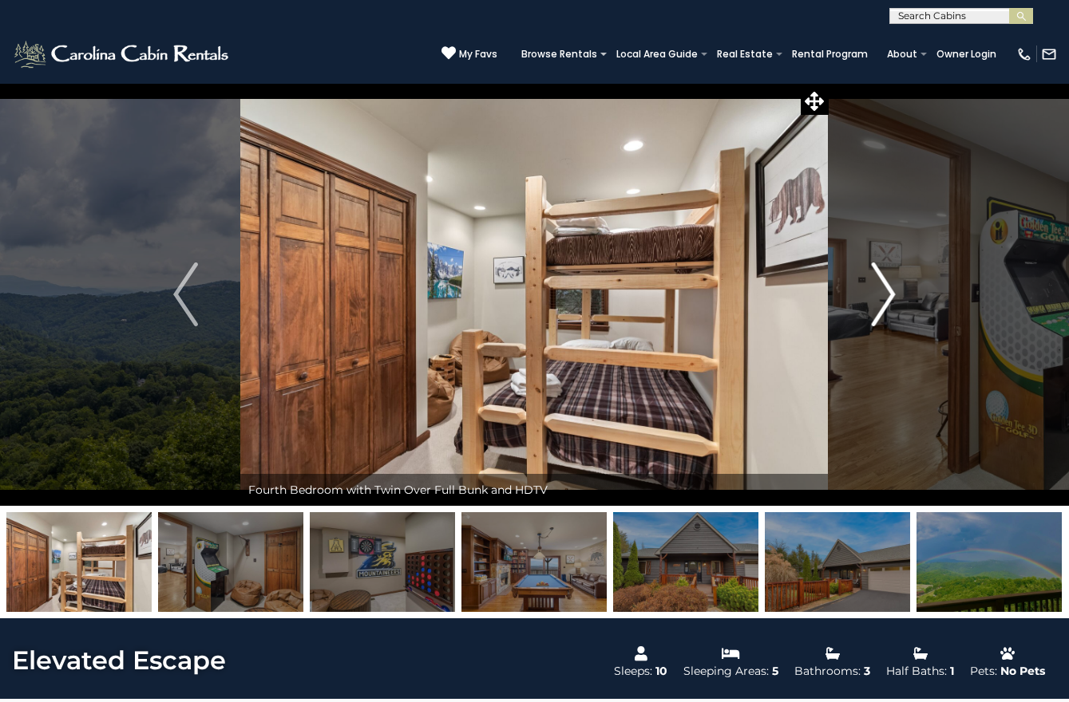
click at [889, 296] on img "Next" at bounding box center [883, 295] width 24 height 64
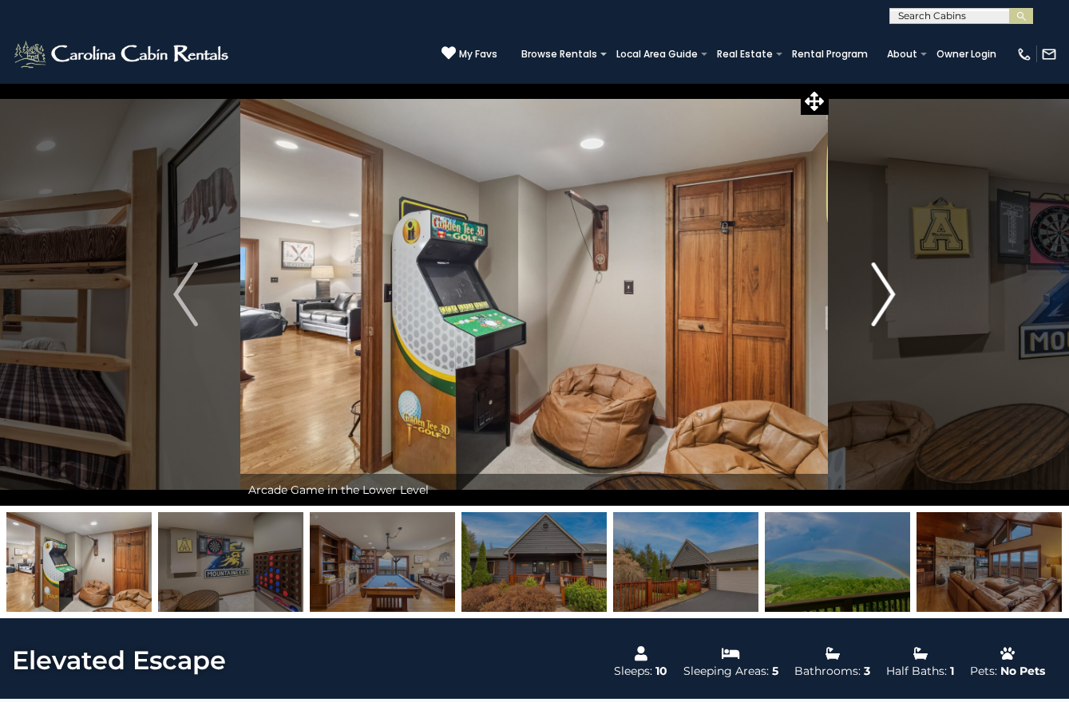
click at [889, 296] on img "Next" at bounding box center [883, 295] width 24 height 64
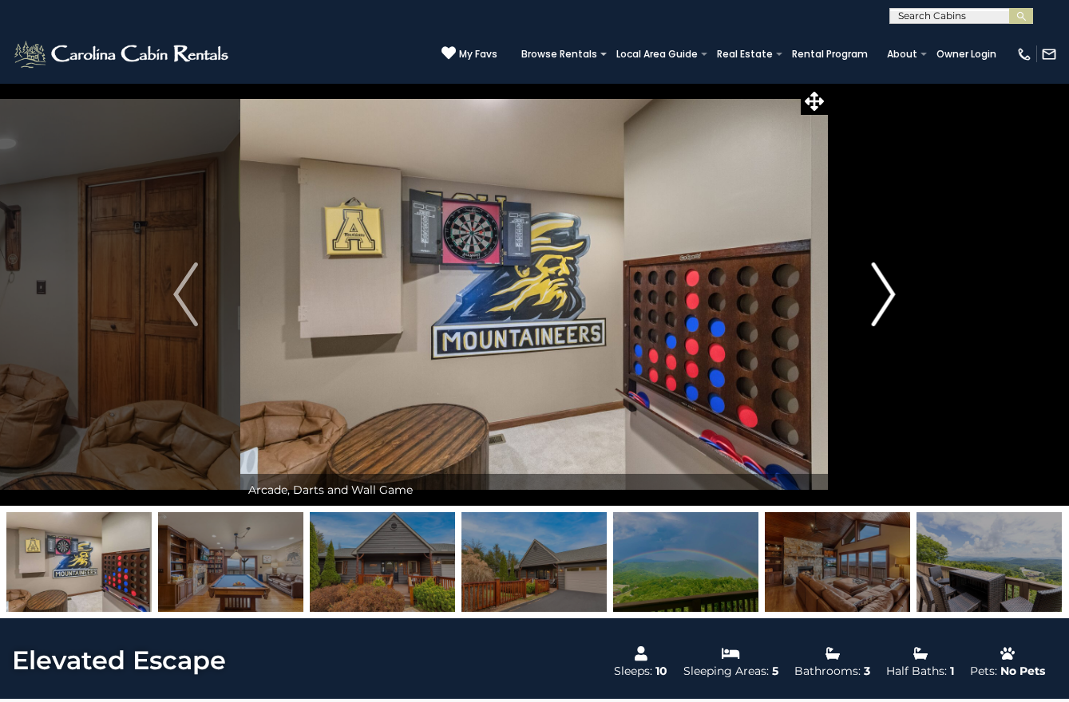
click at [889, 296] on img "Next" at bounding box center [883, 295] width 24 height 64
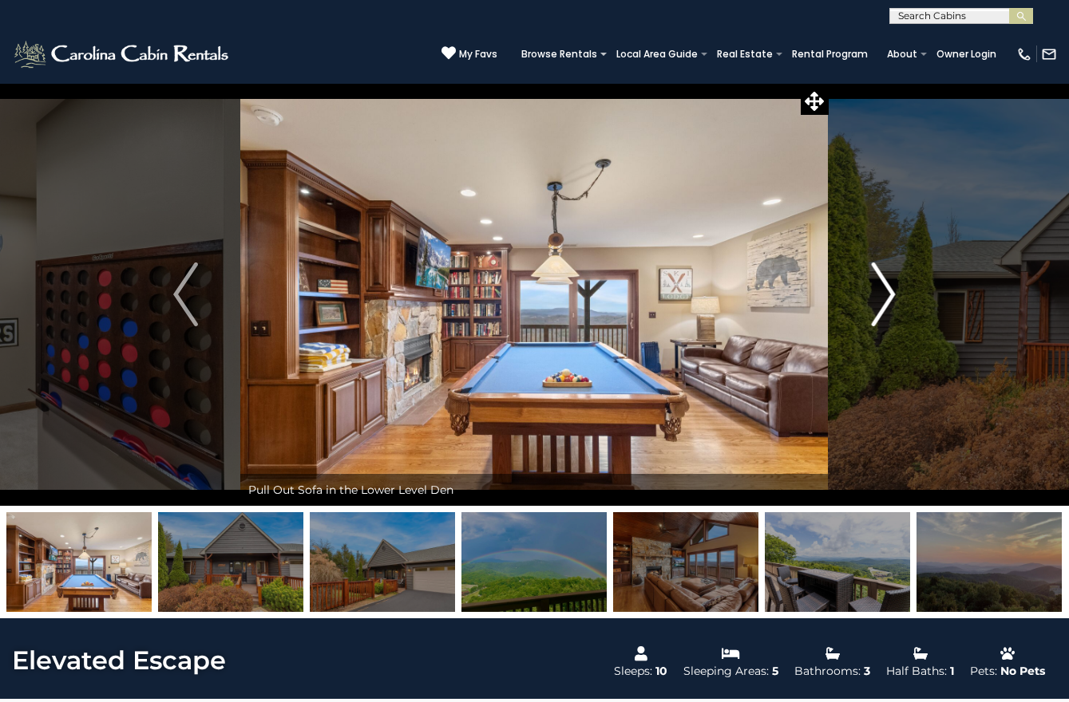
click at [889, 296] on img "Next" at bounding box center [883, 295] width 24 height 64
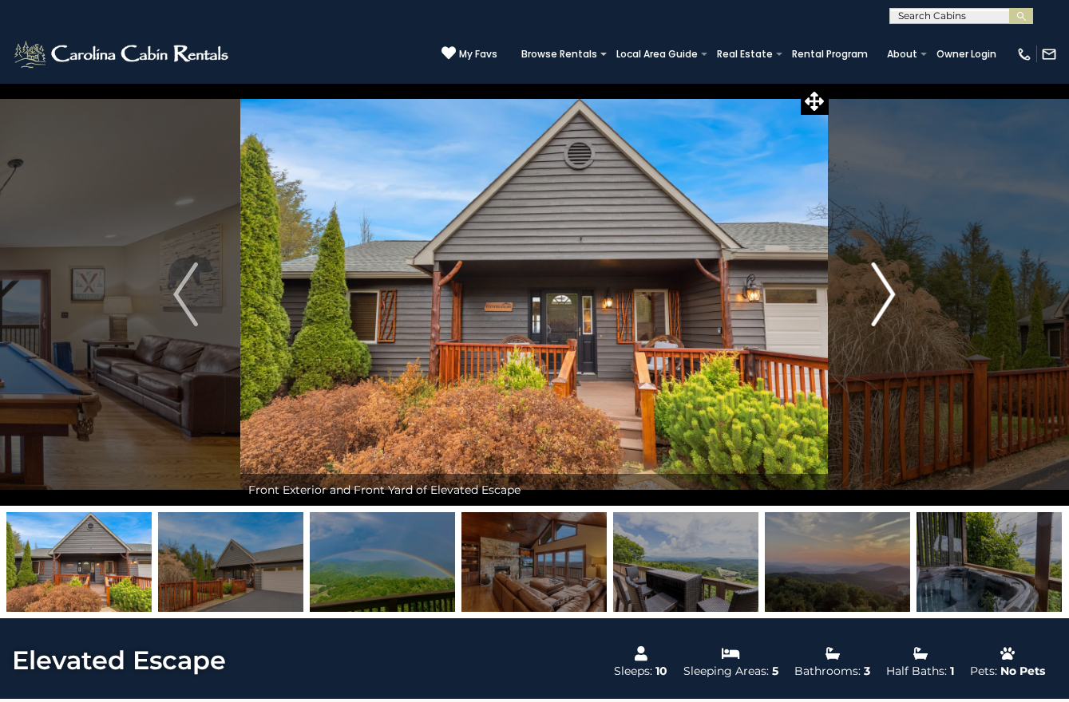
click at [889, 296] on img "Next" at bounding box center [883, 295] width 24 height 64
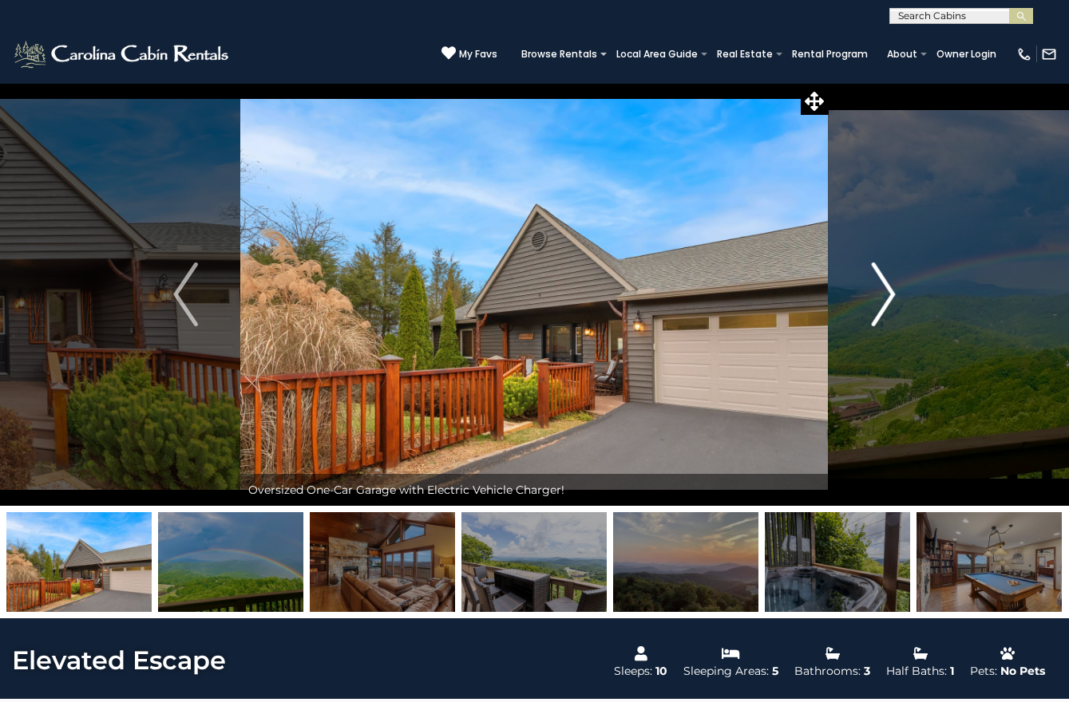
click at [889, 296] on img "Next" at bounding box center [883, 295] width 24 height 64
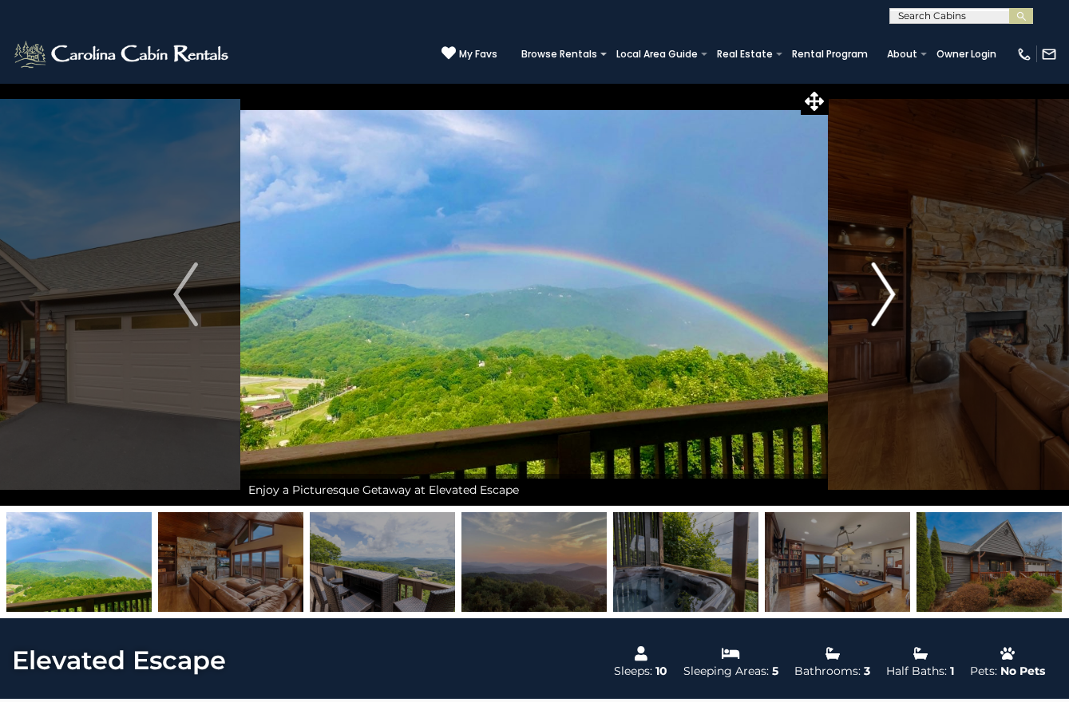
click at [889, 296] on img "Next" at bounding box center [883, 295] width 24 height 64
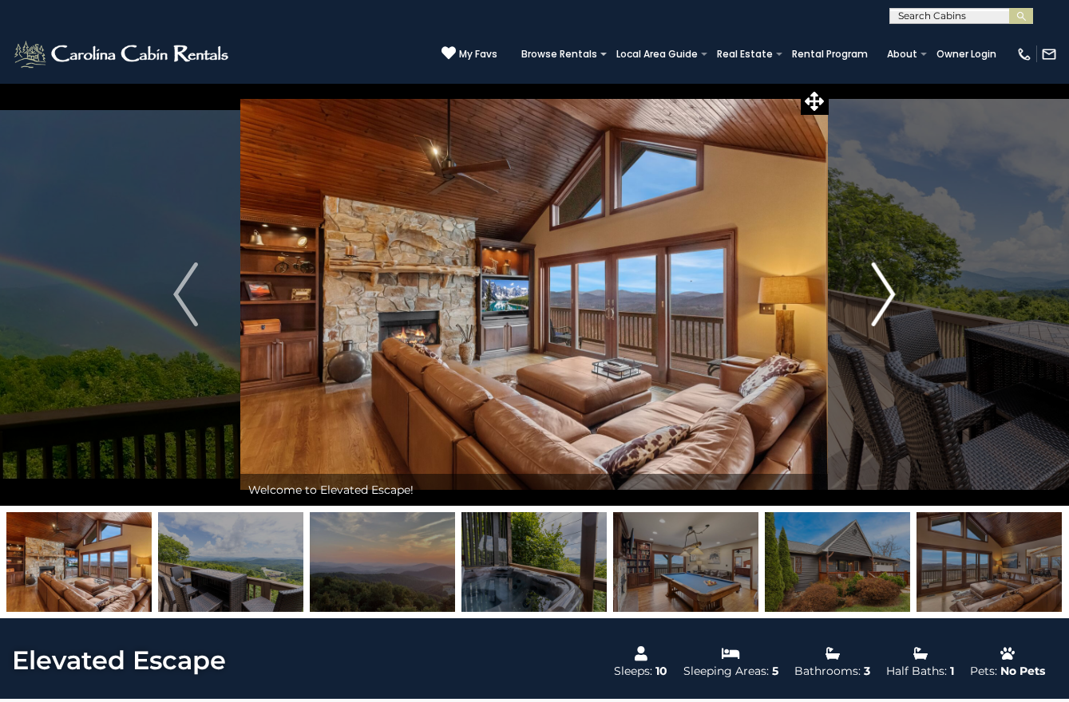
click at [889, 296] on img "Next" at bounding box center [883, 295] width 24 height 64
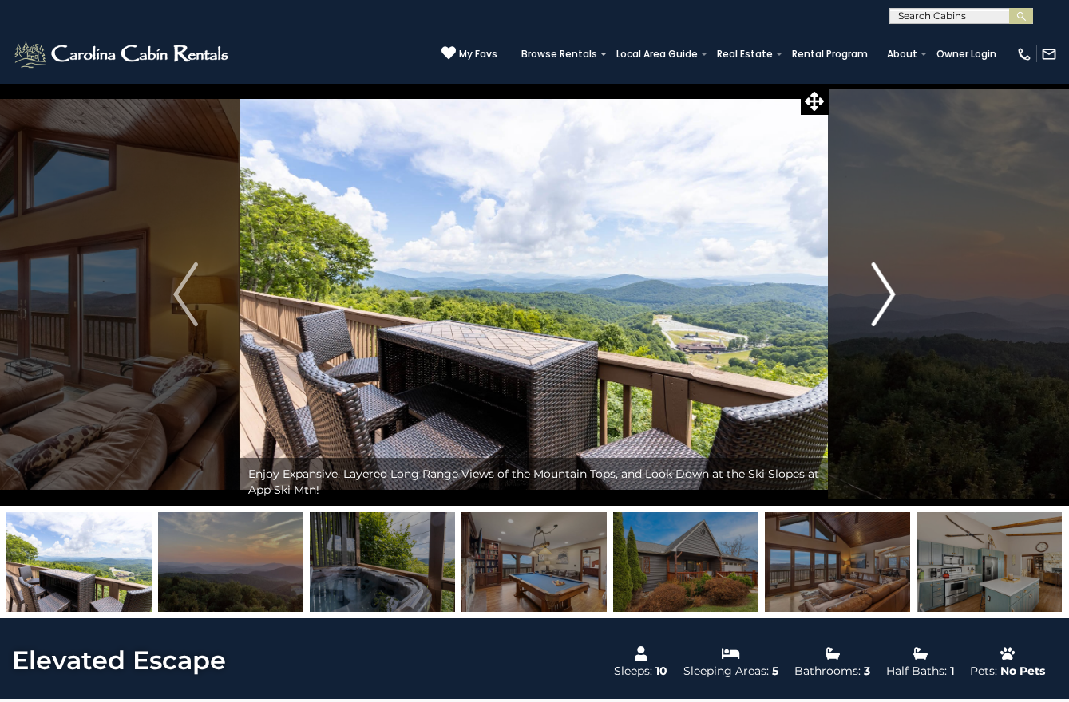
click at [889, 296] on img "Next" at bounding box center [883, 295] width 24 height 64
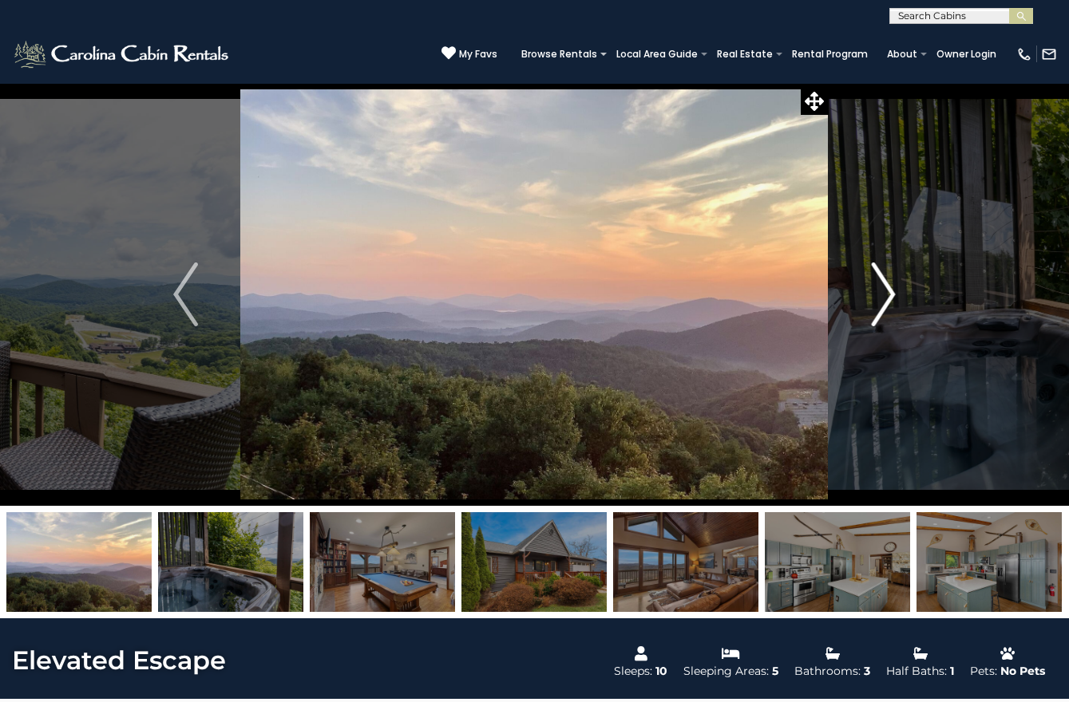
click at [889, 296] on img "Next" at bounding box center [883, 295] width 24 height 64
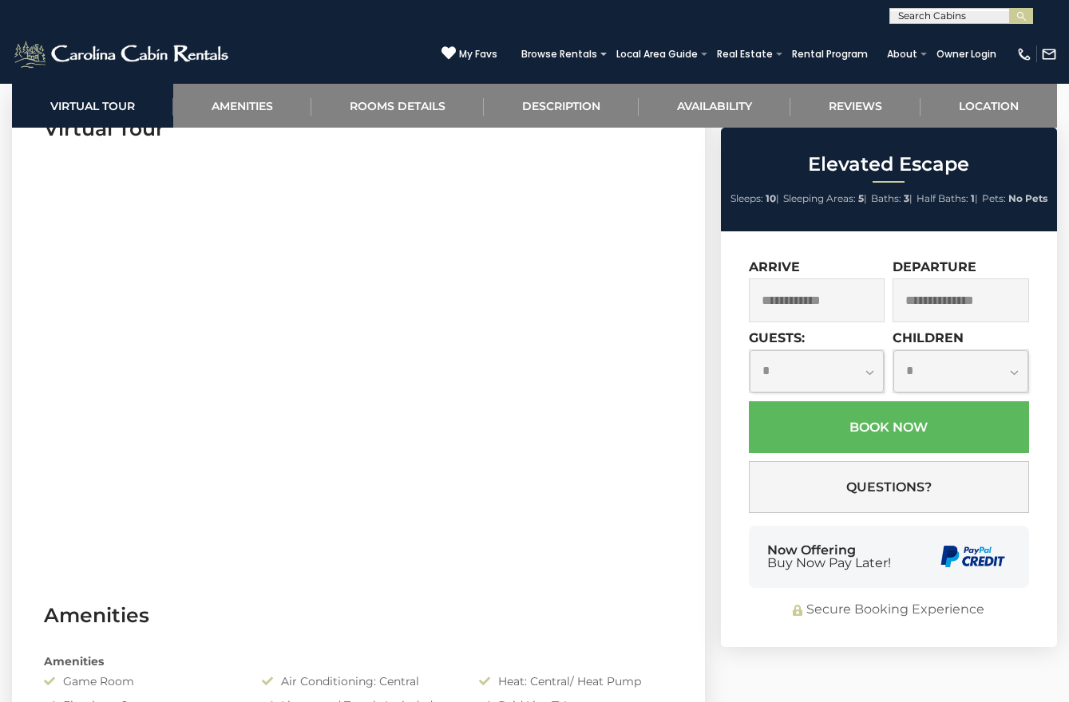
scroll to position [638, 0]
